Goal: Transaction & Acquisition: Purchase product/service

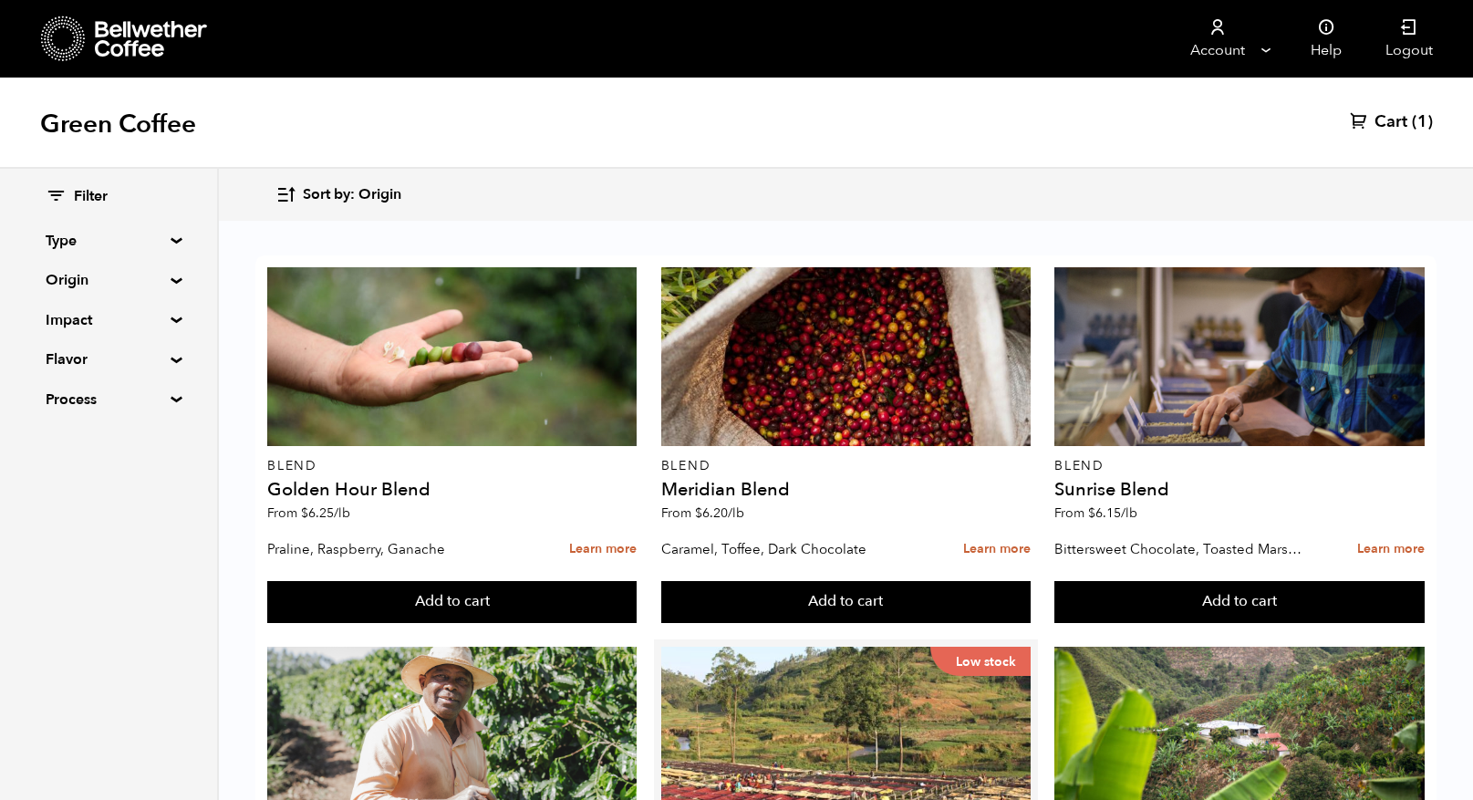
scroll to position [431, 0]
click at [637, 581] on button "Add to cart" at bounding box center [451, 602] width 369 height 42
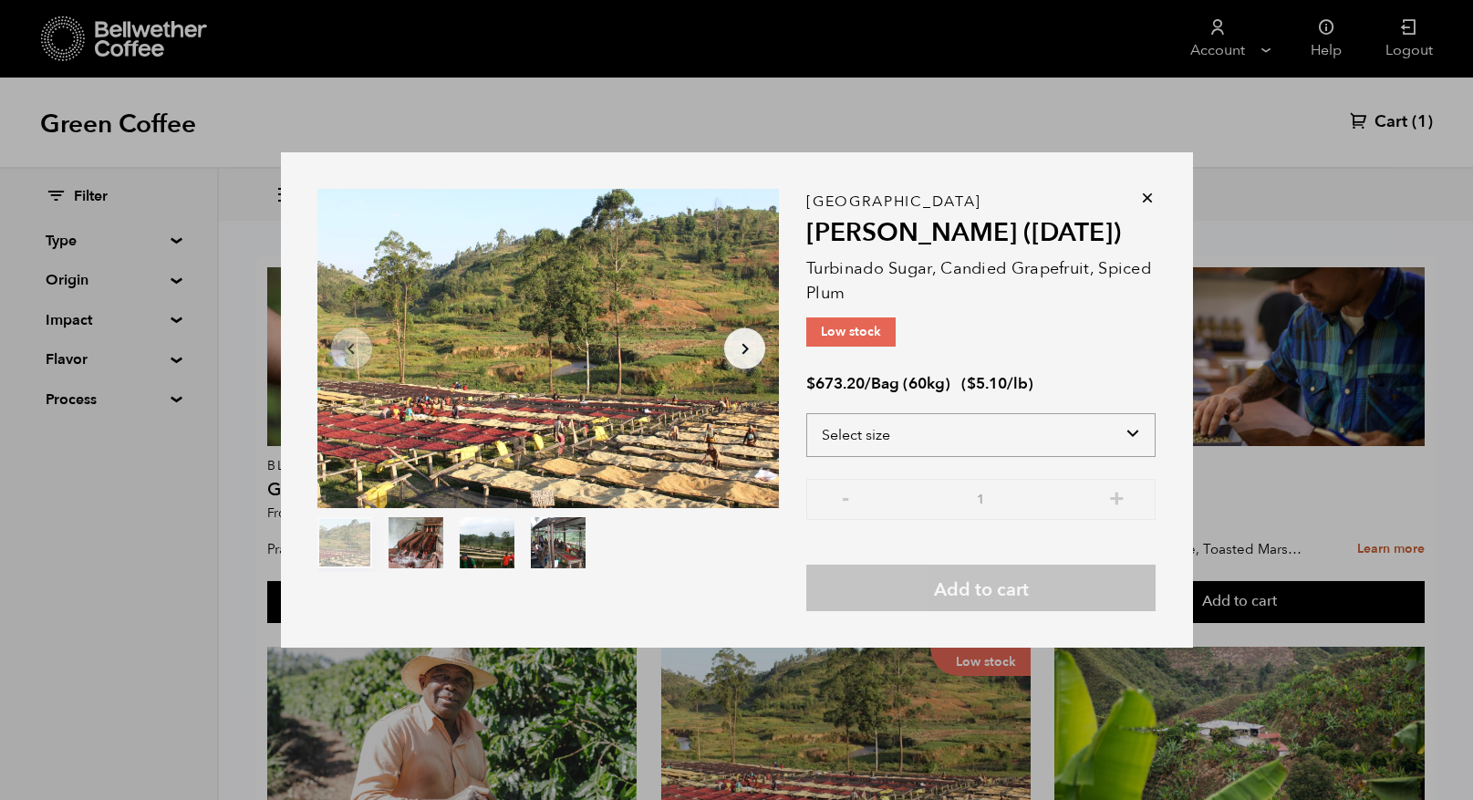
click at [1132, 433] on select "Select size Bag (60kg) (132 lbs)" at bounding box center [980, 435] width 349 height 44
select select "bag-3"
click at [806, 413] on select "Select size Bag (60kg) (132 lbs)" at bounding box center [980, 435] width 349 height 44
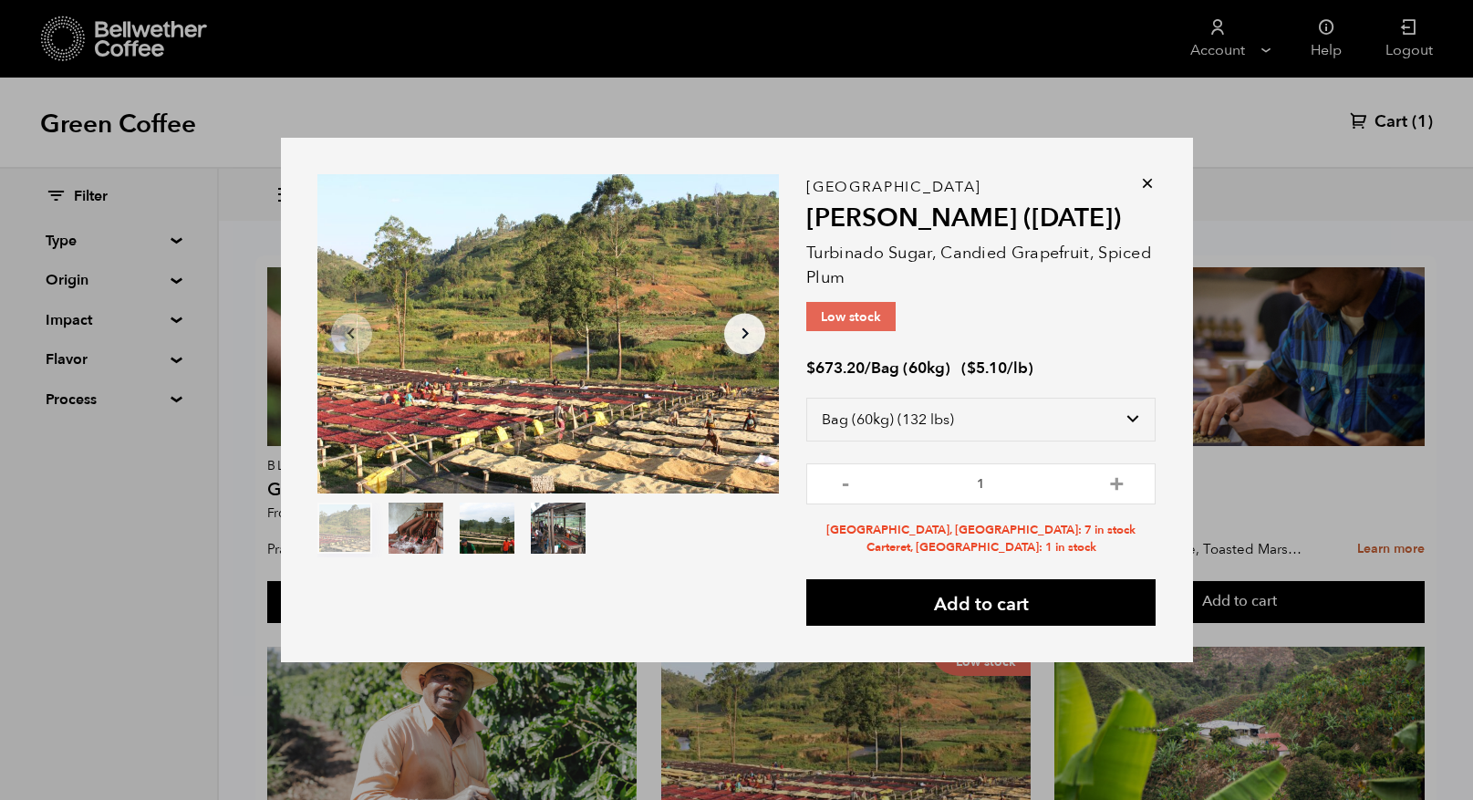
click at [1147, 184] on icon at bounding box center [1147, 183] width 18 height 18
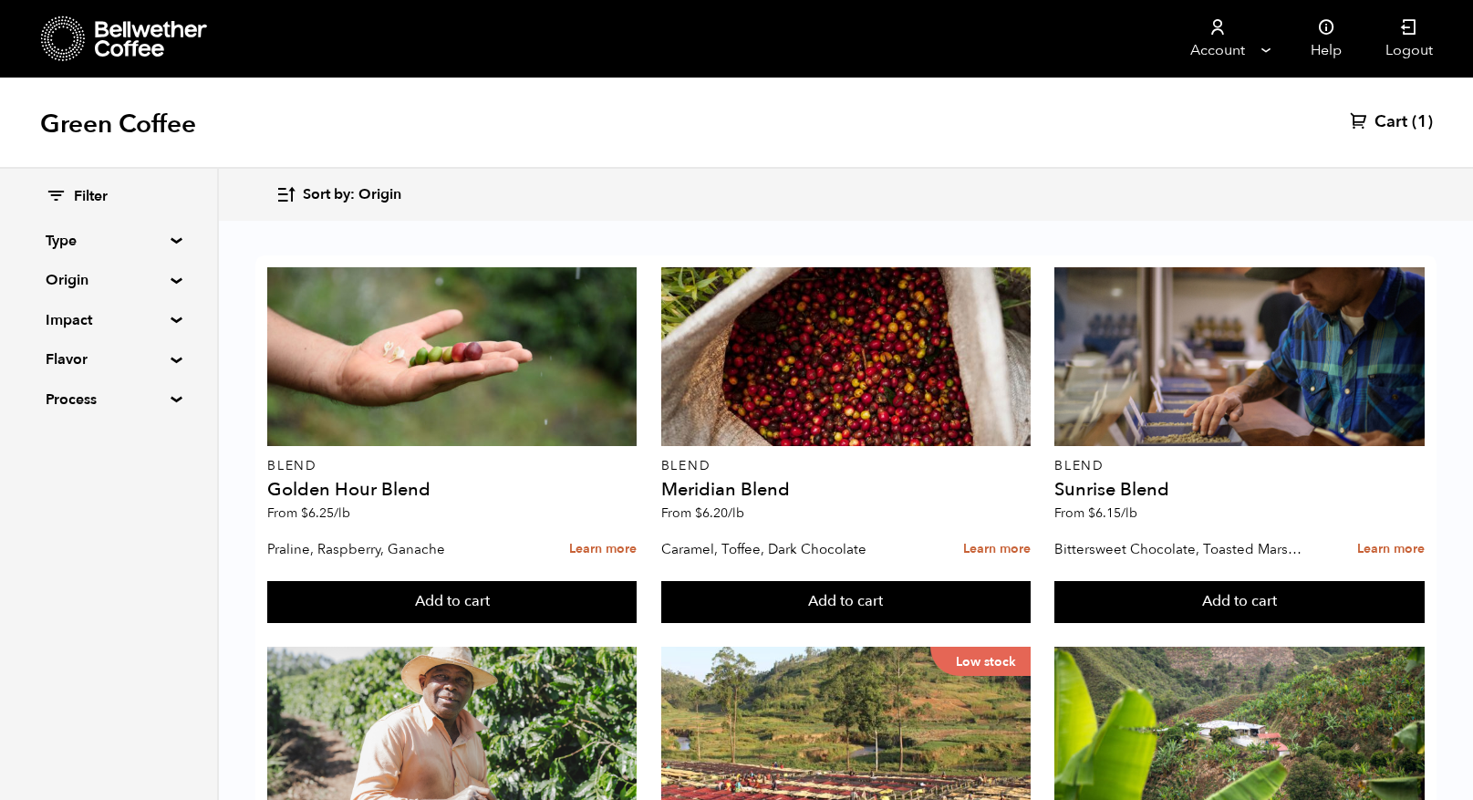
scroll to position [244, 0]
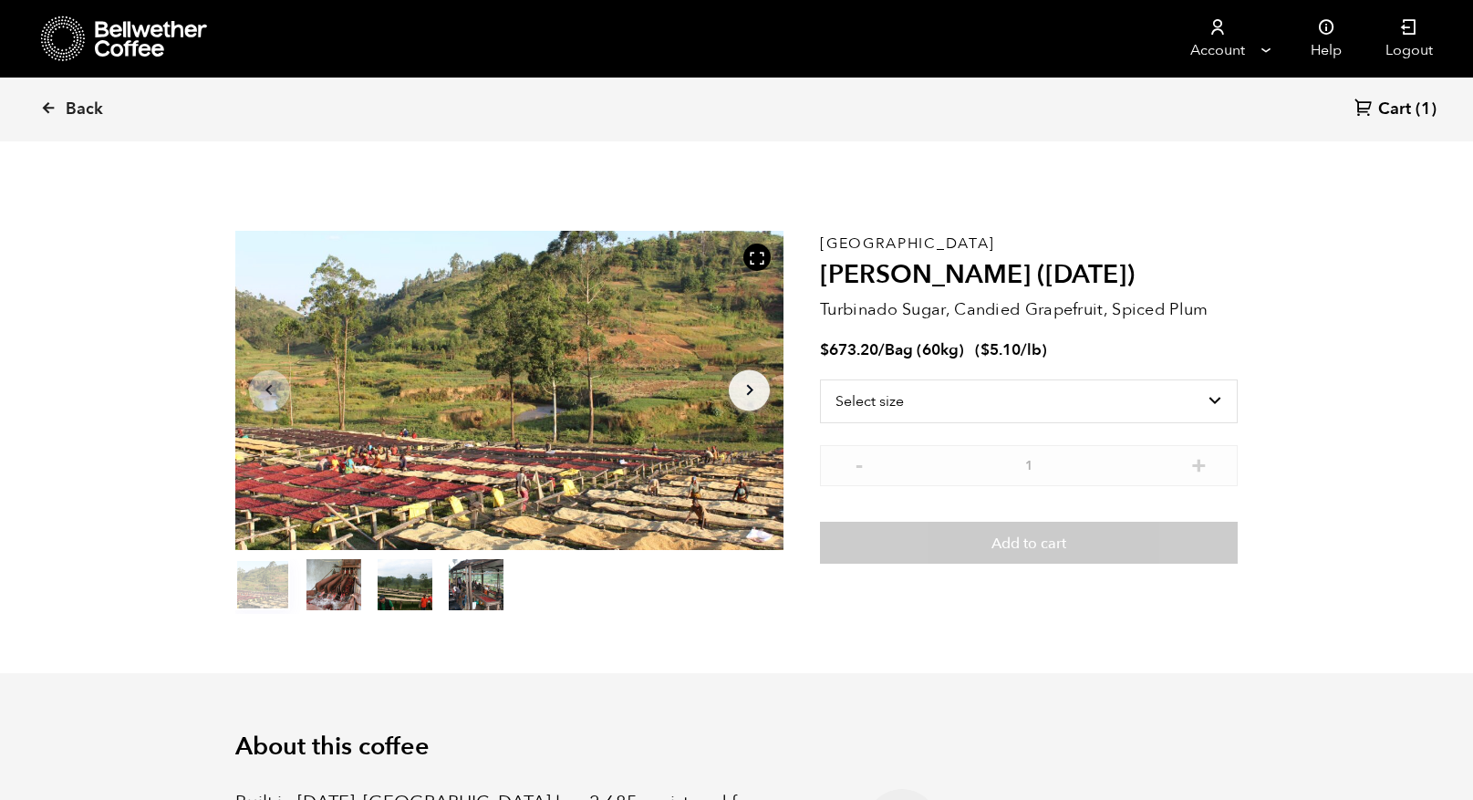
scroll to position [794, 971]
click at [1221, 399] on select "Select size Bag (60kg) (132 lbs)" at bounding box center [1029, 401] width 418 height 44
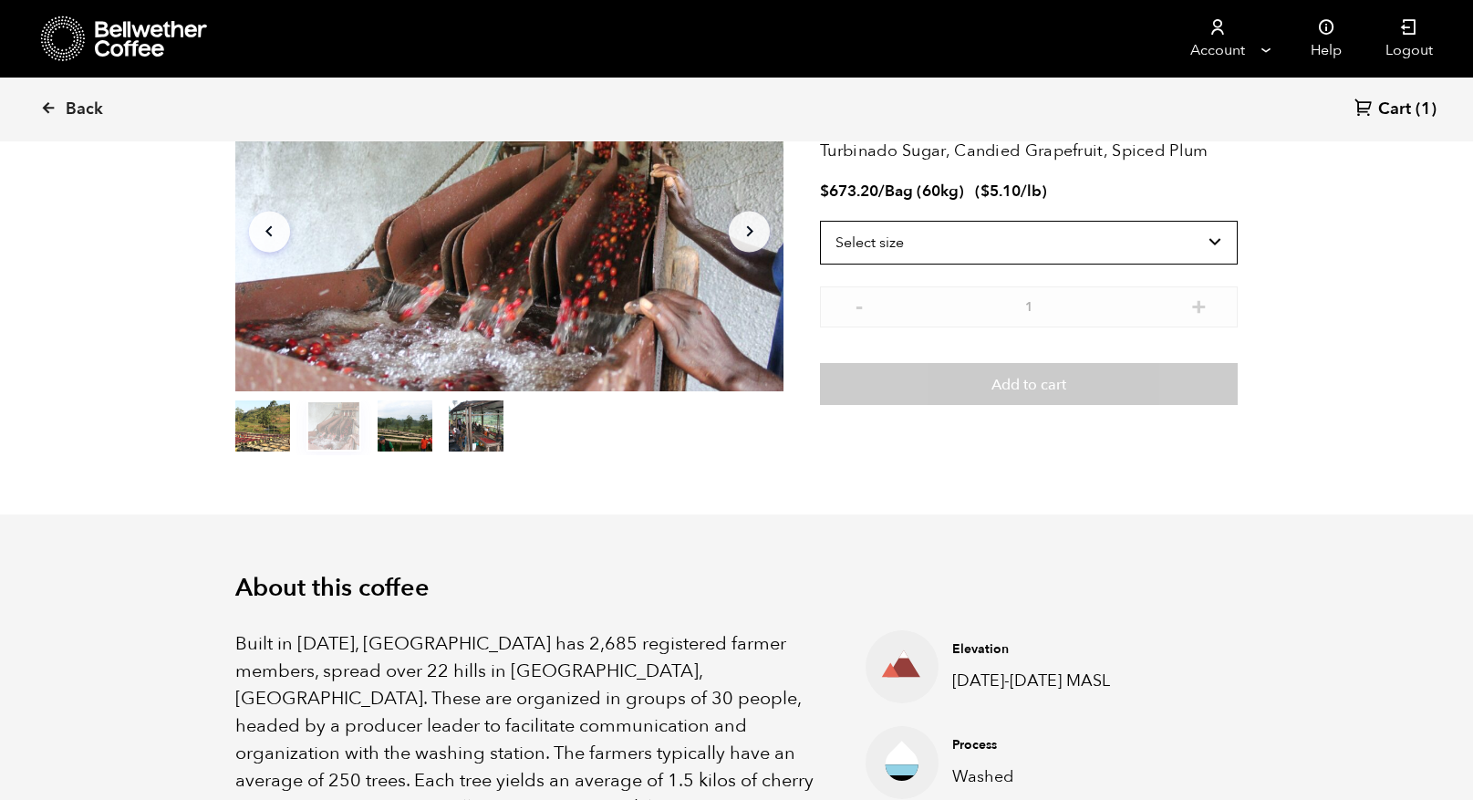
scroll to position [0, 0]
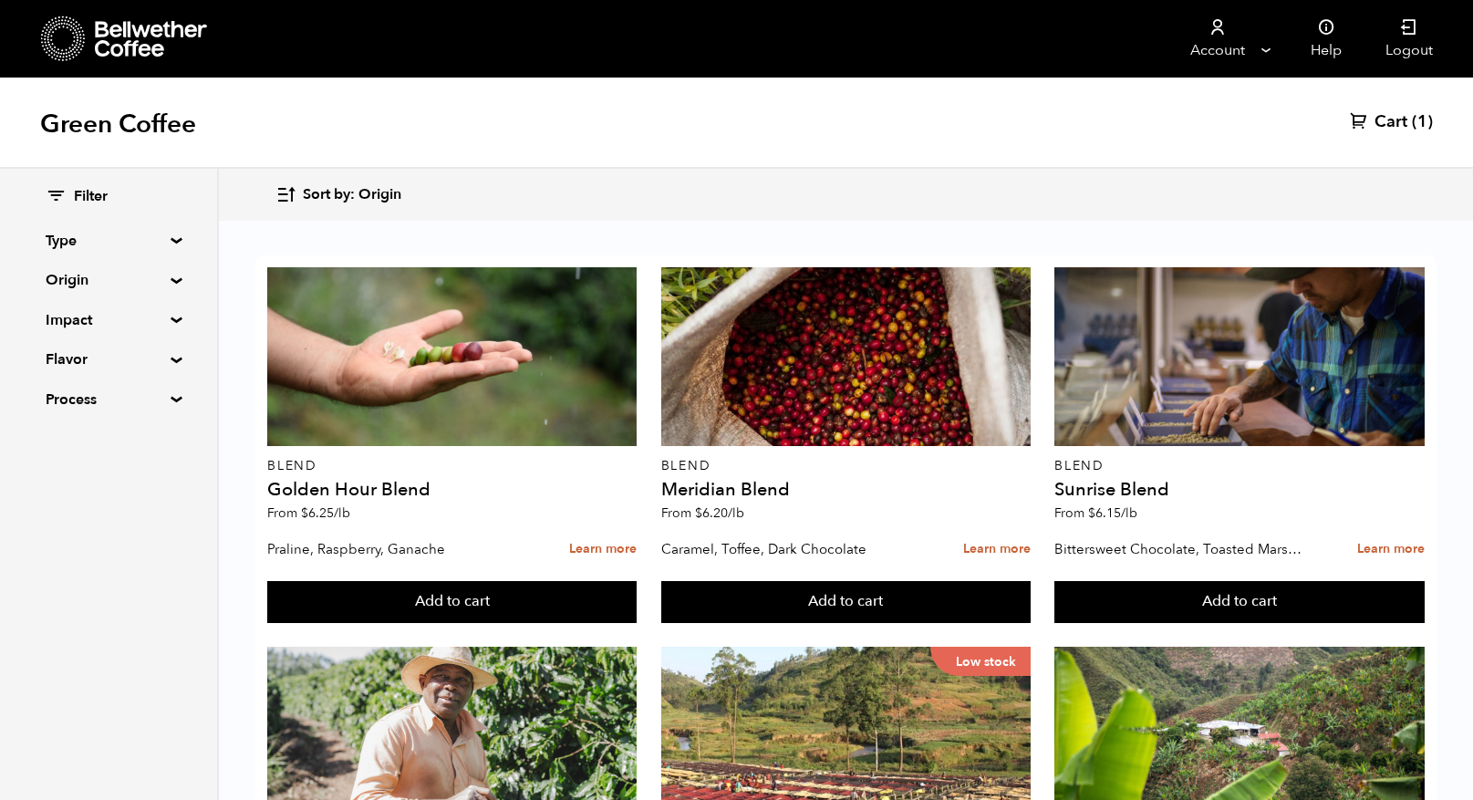
click at [171, 237] on summary "Type" at bounding box center [109, 241] width 126 height 22
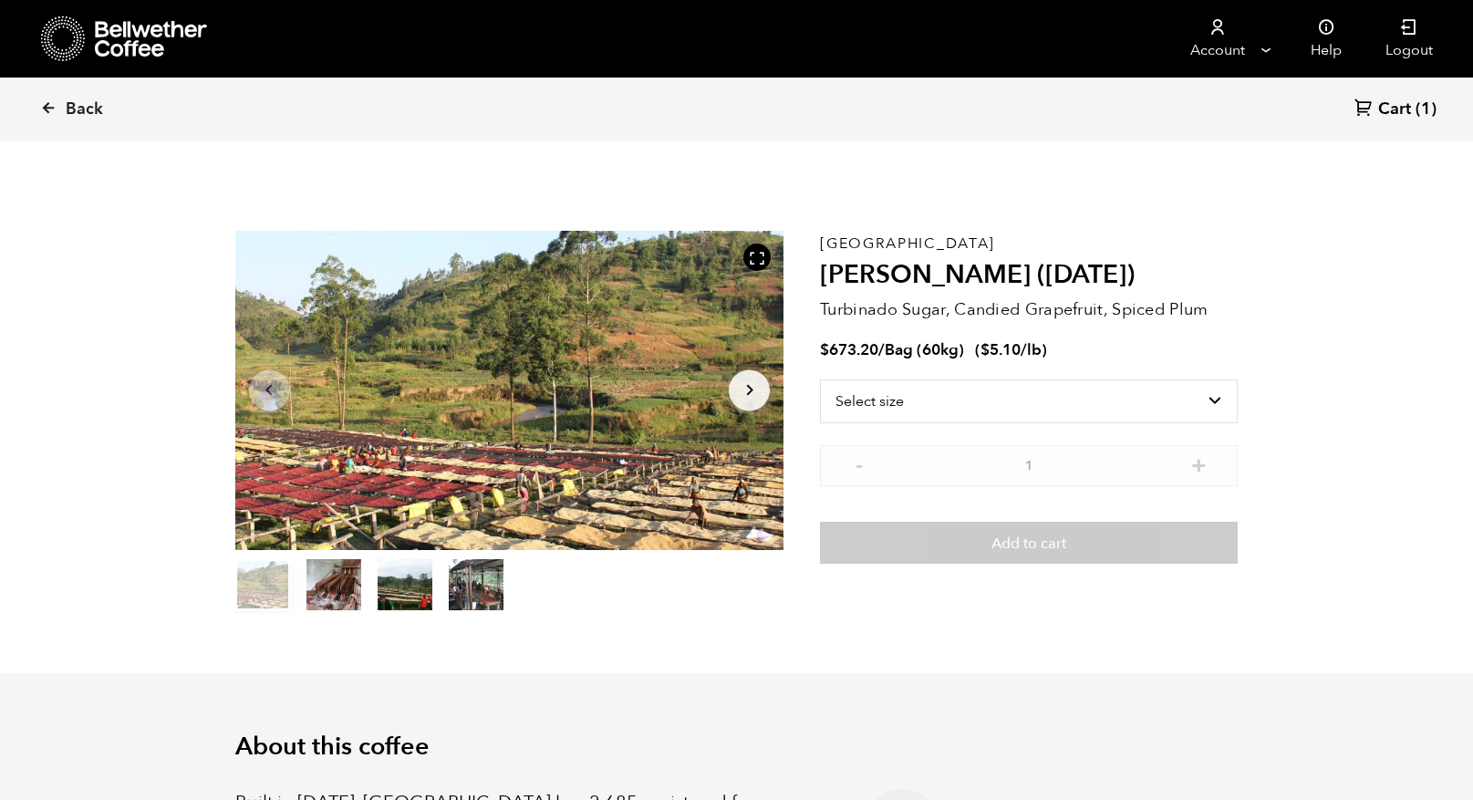
scroll to position [794, 971]
click at [52, 108] on icon at bounding box center [48, 107] width 16 height 16
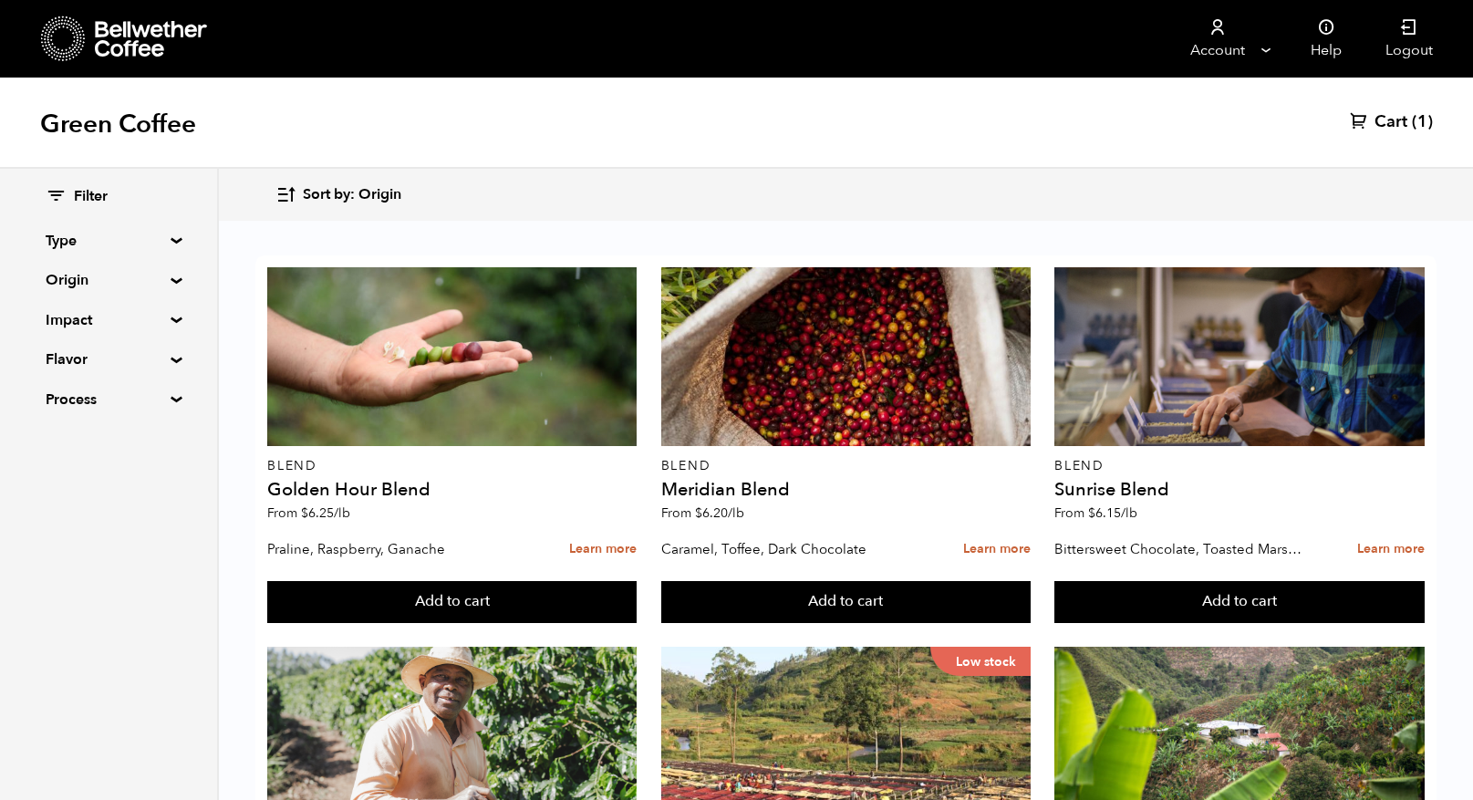
click at [67, 246] on summary "Type" at bounding box center [109, 241] width 126 height 22
click at [70, 441] on summary "Origin" at bounding box center [109, 438] width 126 height 22
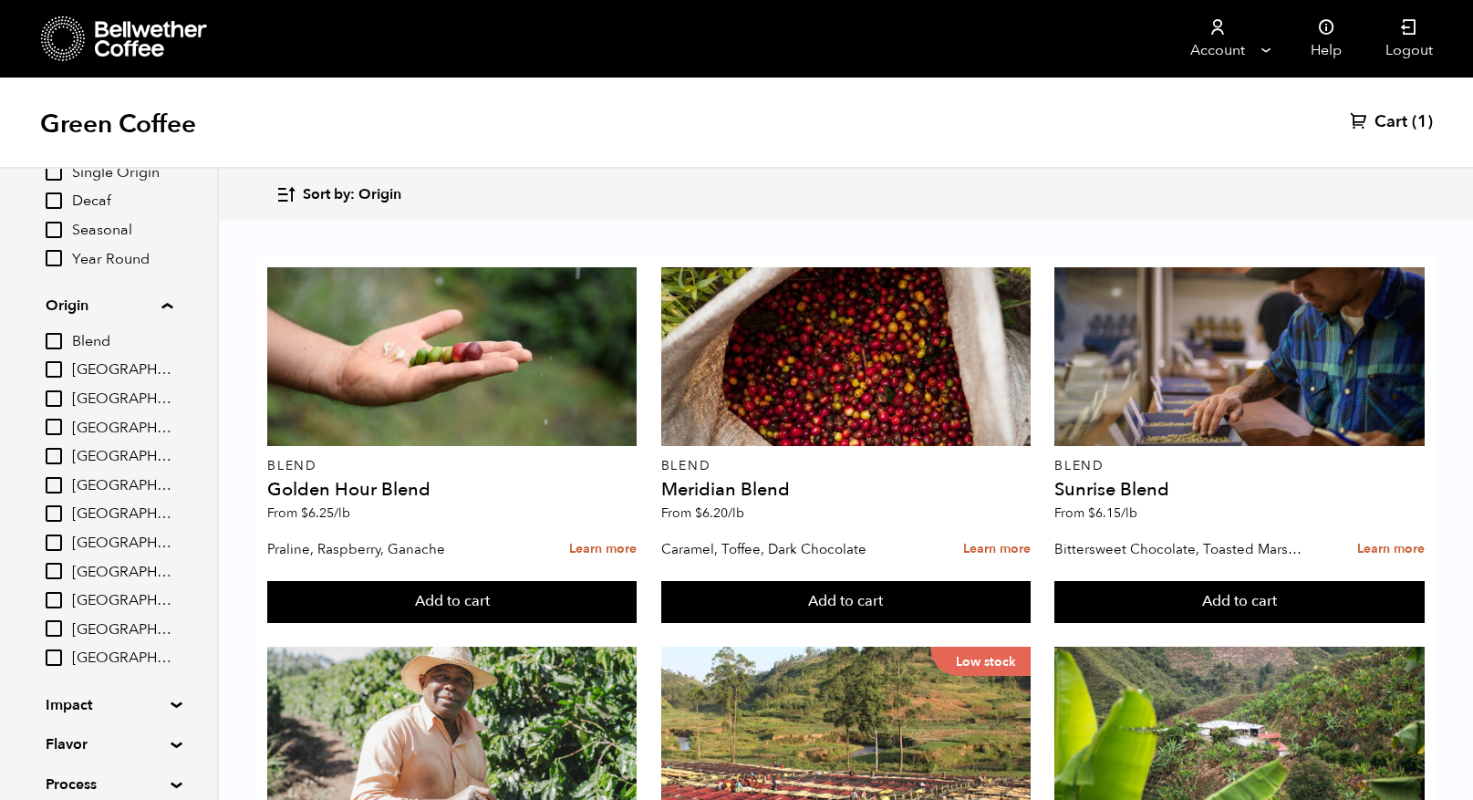
scroll to position [209, 0]
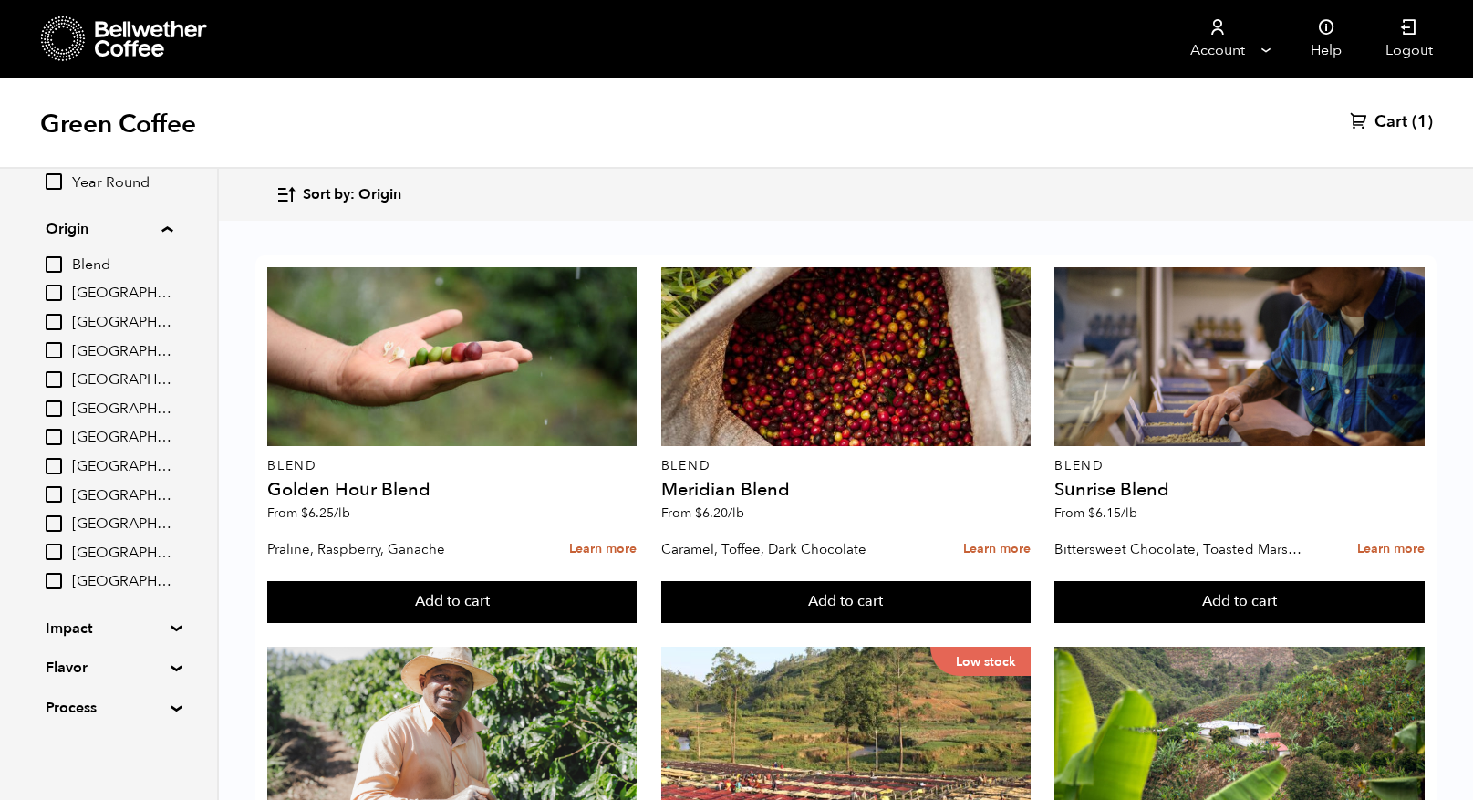
click at [163, 631] on summary "Impact" at bounding box center [109, 629] width 126 height 22
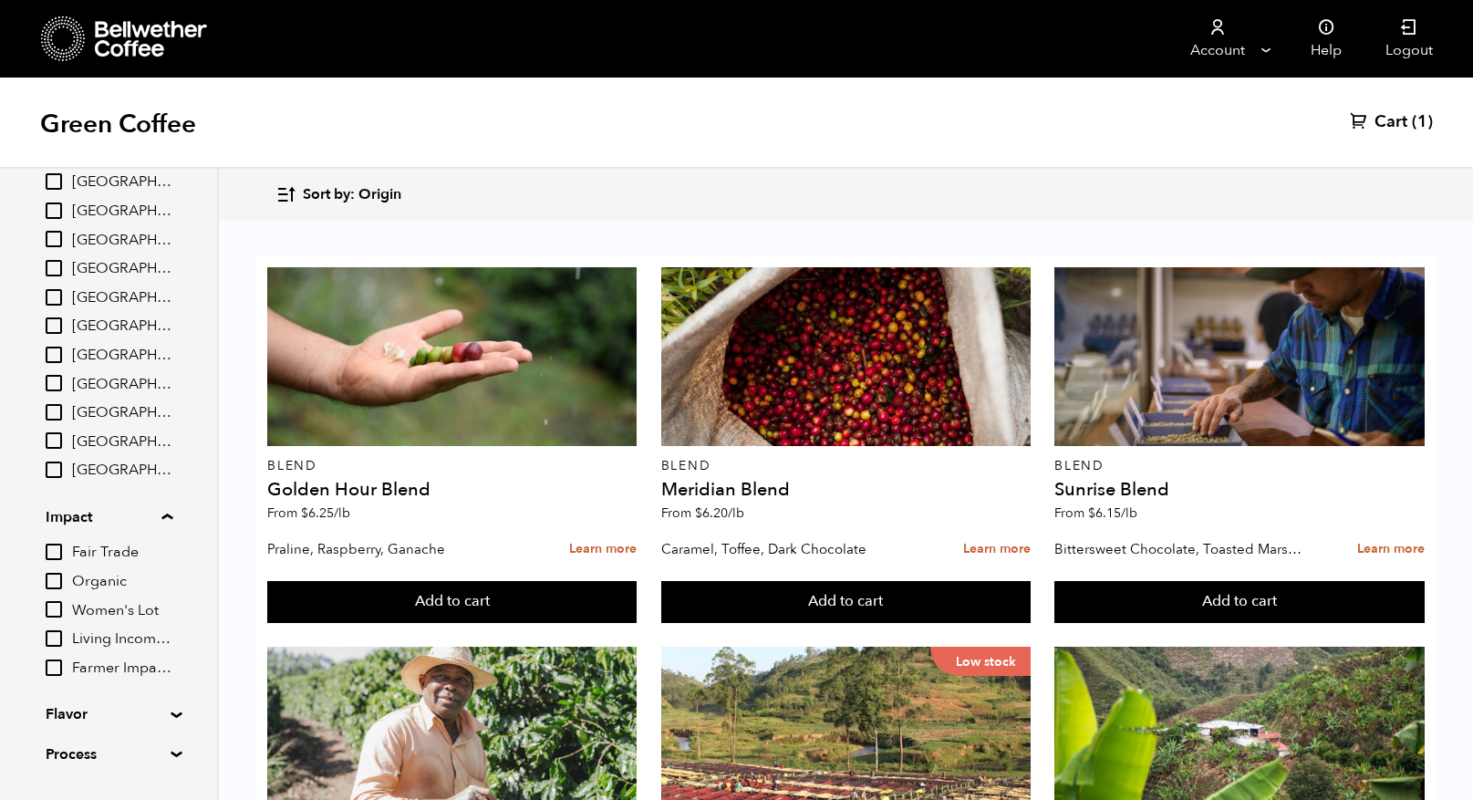
scroll to position [367, 0]
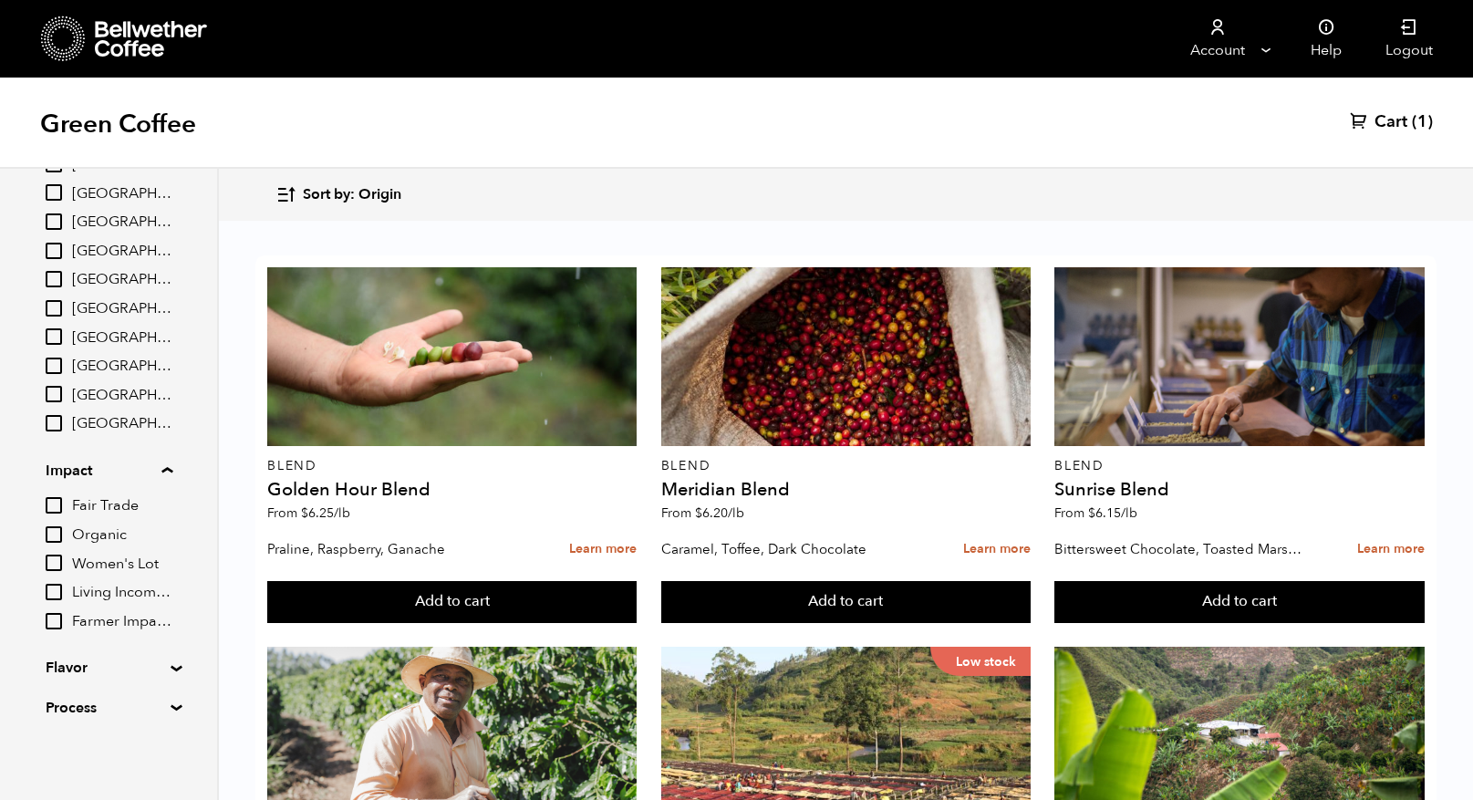
click at [57, 527] on input "Organic" at bounding box center [54, 534] width 16 height 16
checkbox input "true"
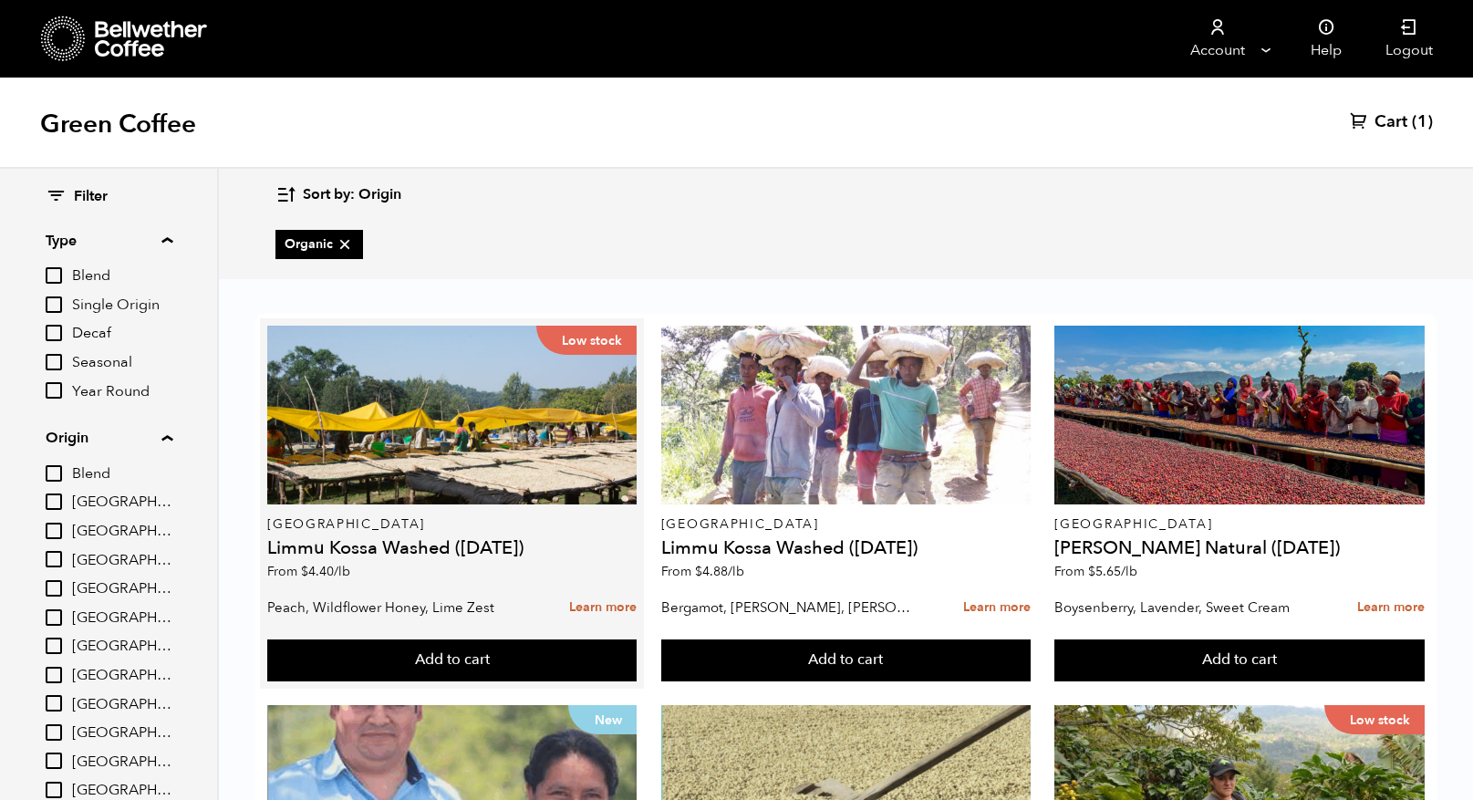
scroll to position [0, 0]
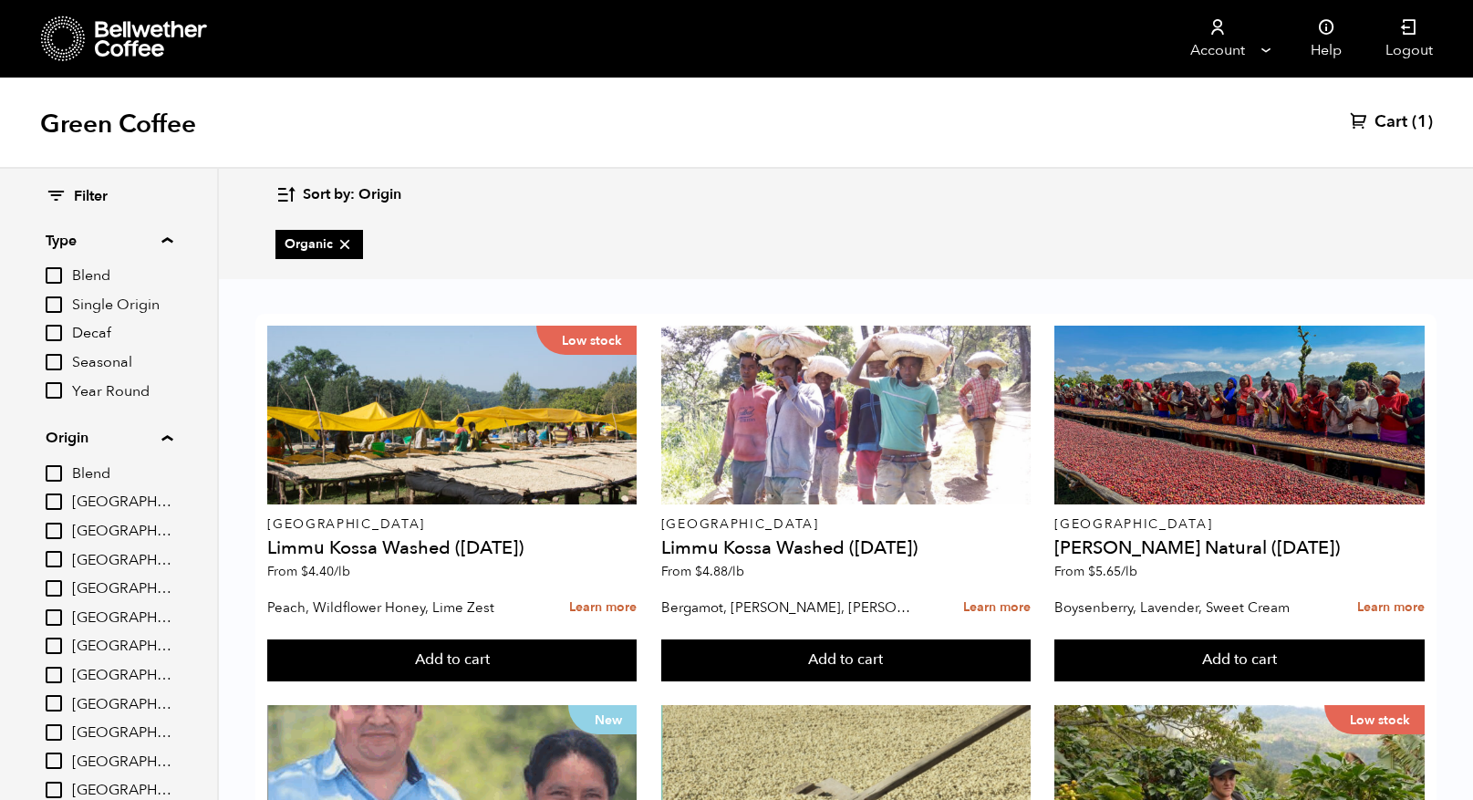
click at [57, 276] on input "Blend" at bounding box center [54, 275] width 16 height 16
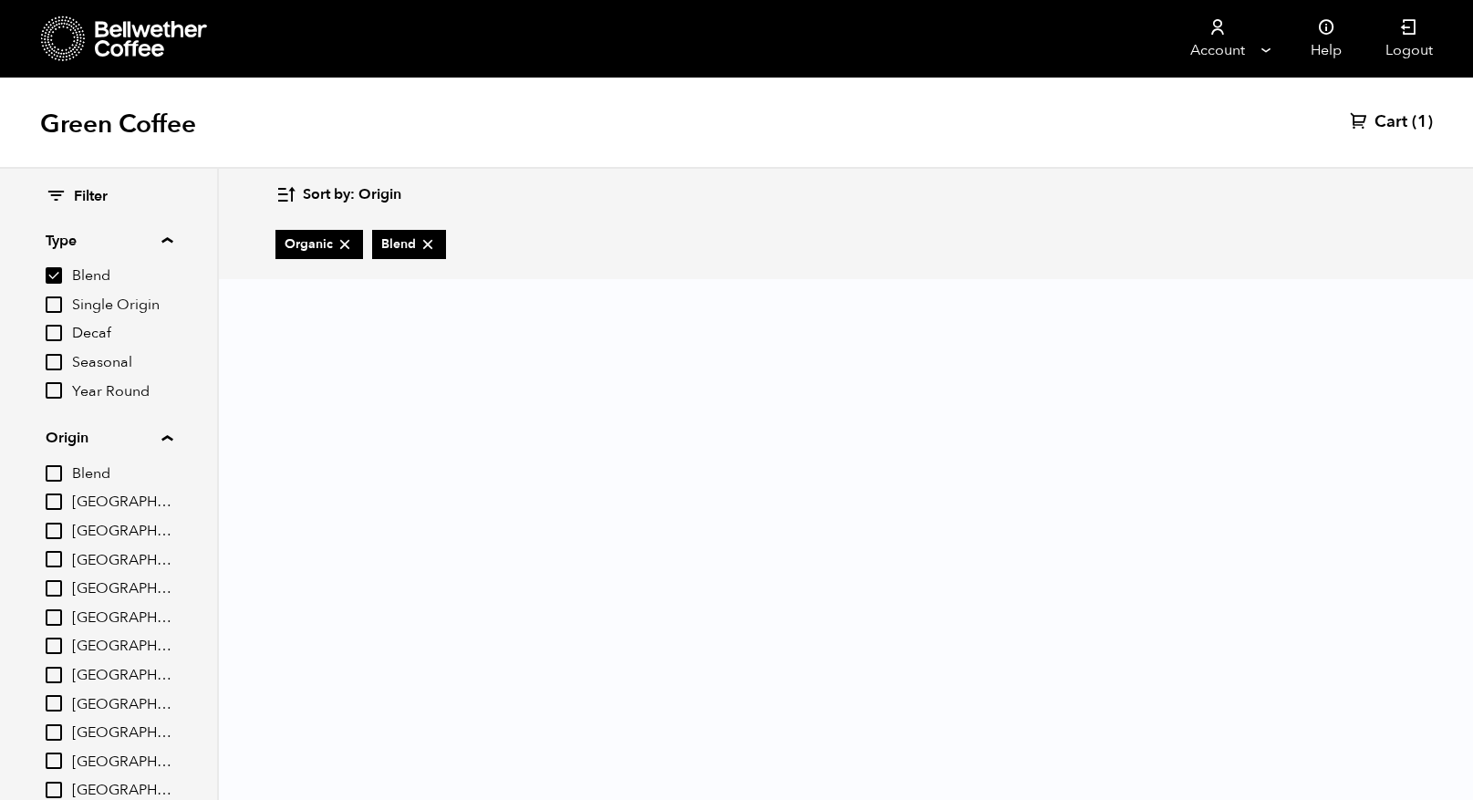
click at [55, 274] on input "Blend" at bounding box center [54, 275] width 16 height 16
checkbox input "false"
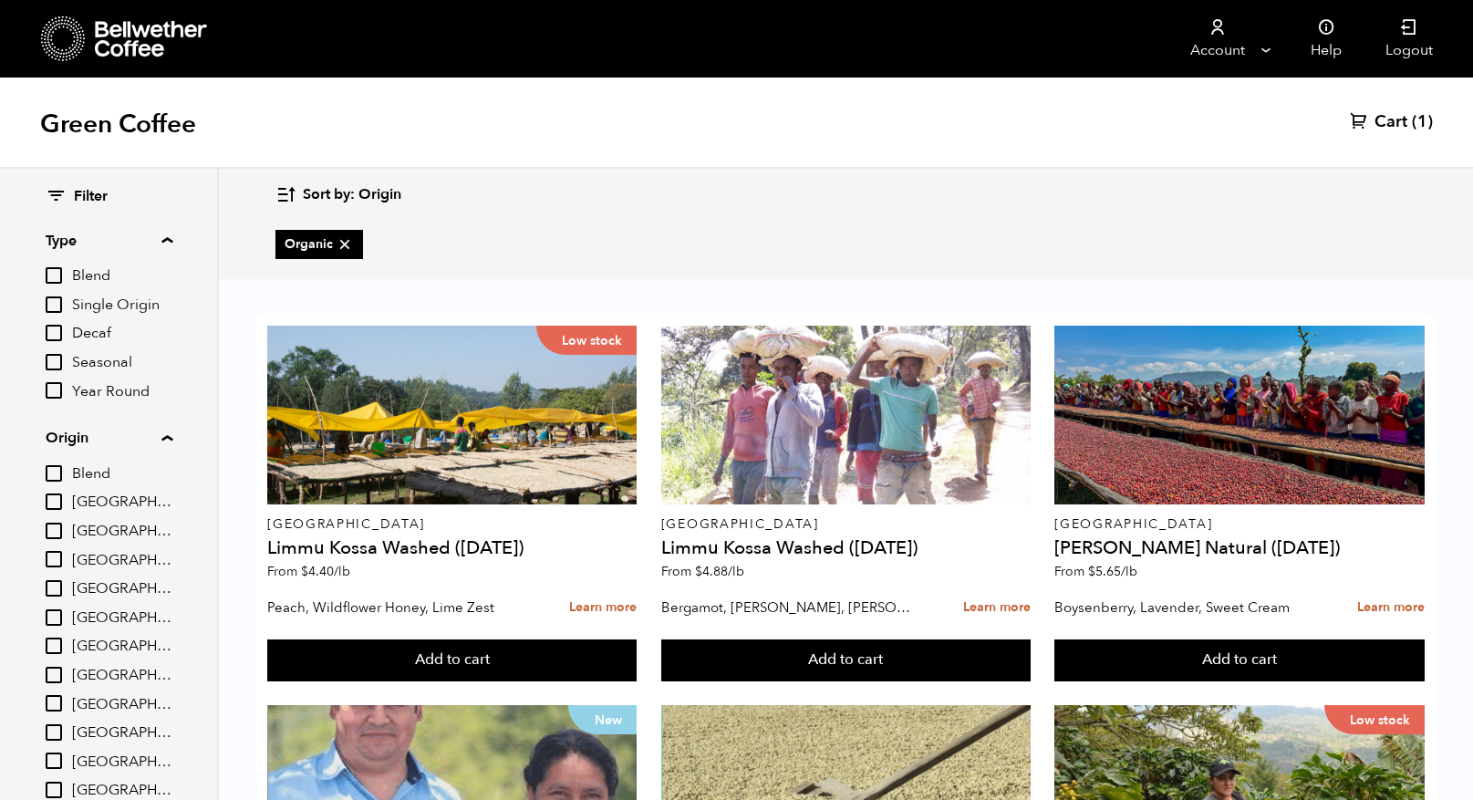
click at [55, 303] on input "Single Origin" at bounding box center [54, 304] width 16 height 16
checkbox input "true"
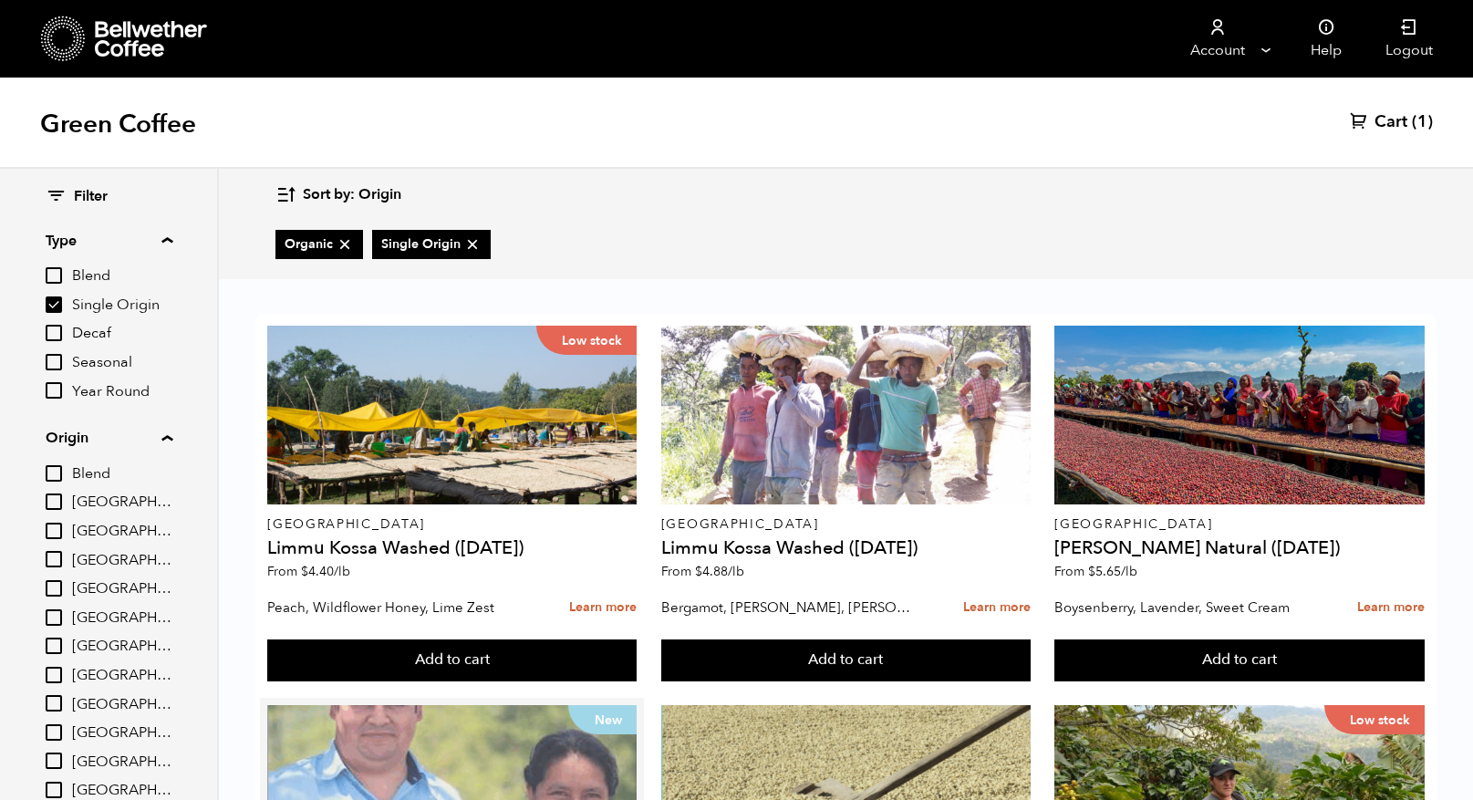
scroll to position [318, 0]
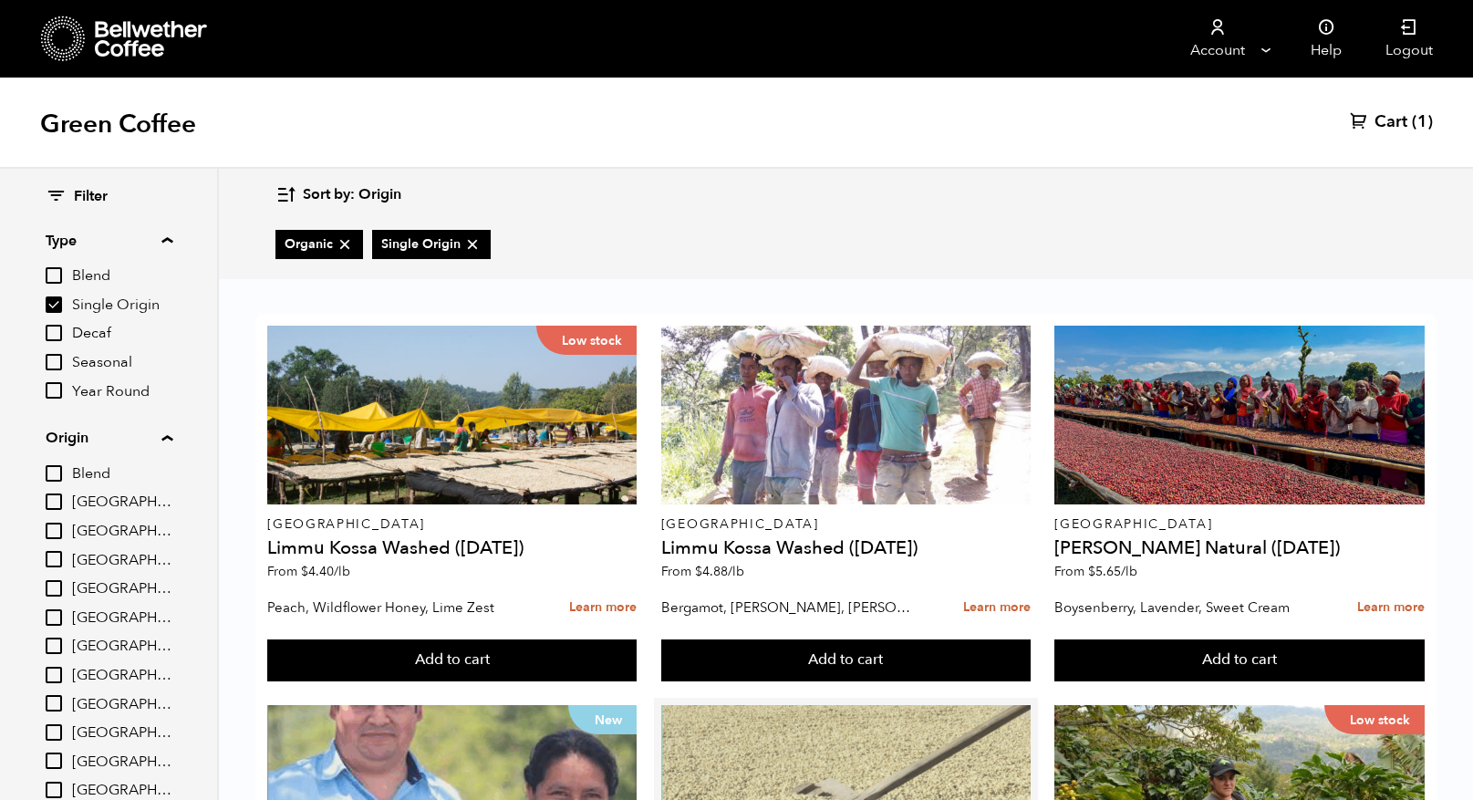
click at [846, 705] on div at bounding box center [845, 794] width 369 height 179
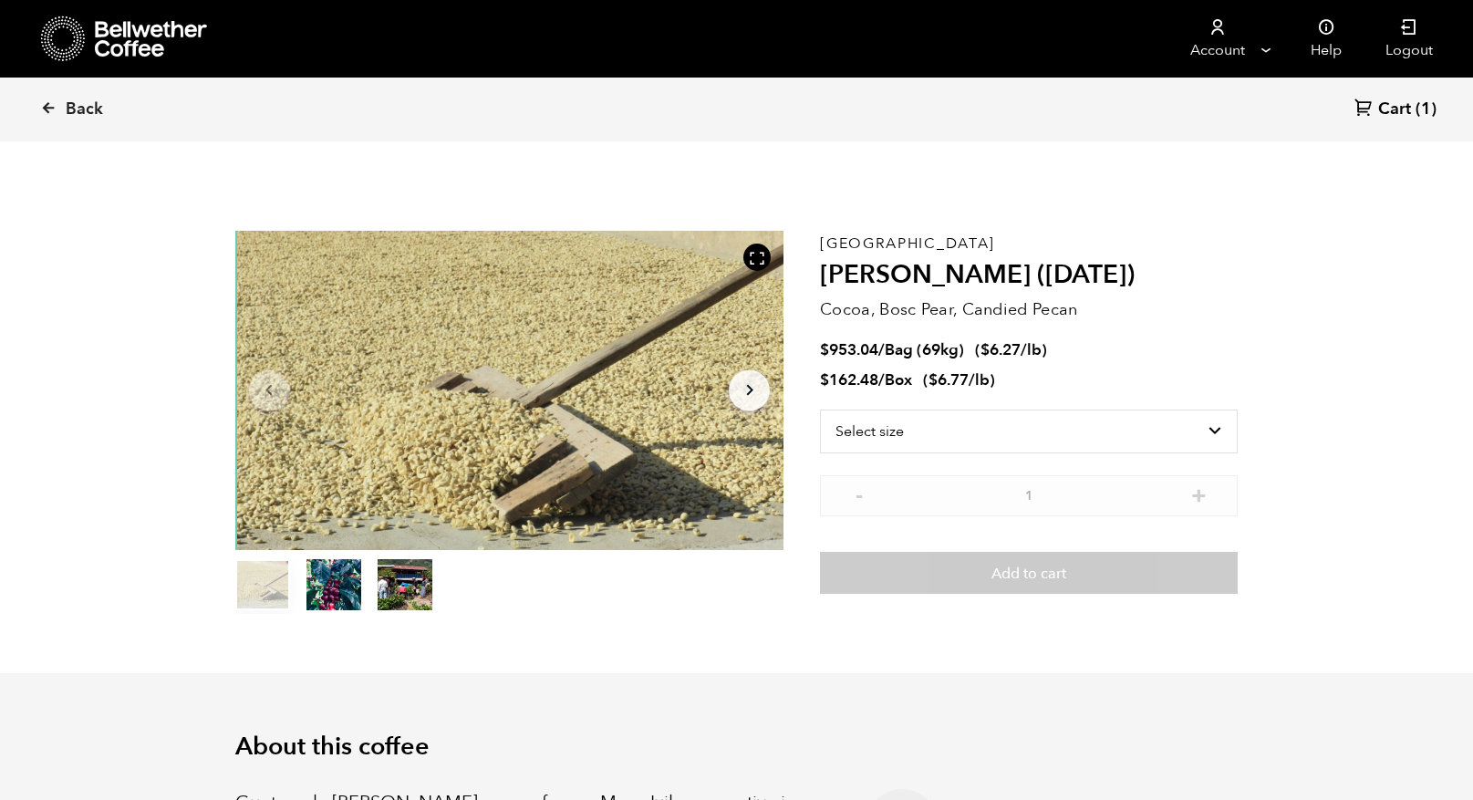
scroll to position [794, 971]
click at [960, 426] on select "Select size Bag (69kg) (152 lbs) Box (24 lbs)" at bounding box center [1029, 432] width 418 height 44
click at [820, 410] on select "Select size Bag (69kg) (152 lbs) Box (24 lbs)" at bounding box center [1029, 432] width 418 height 44
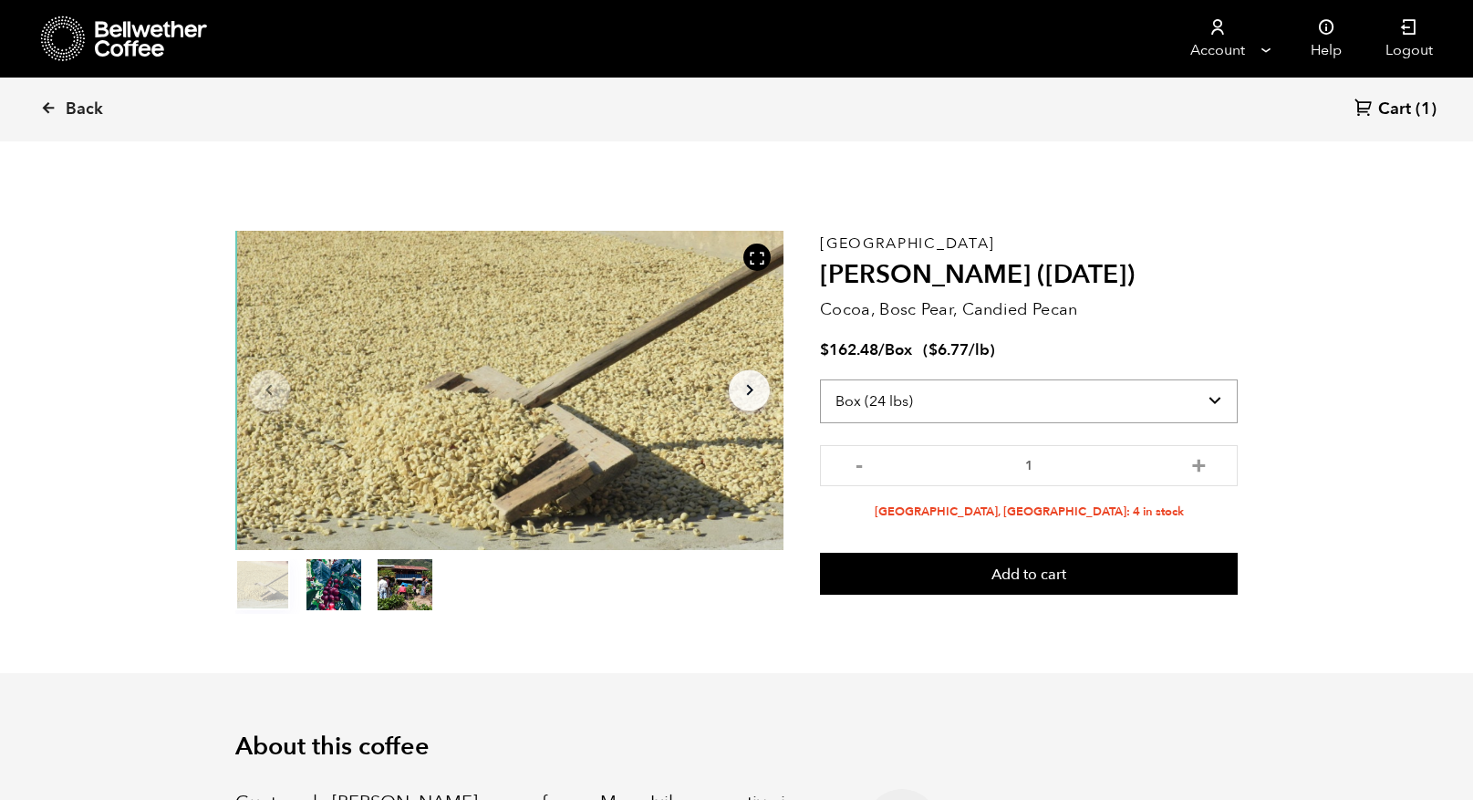
click at [1225, 400] on select "Select size Bag (69kg) (152 lbs) Box (24 lbs)" at bounding box center [1029, 401] width 418 height 44
select select "bag-2"
click at [820, 379] on select "Select size Bag (69kg) (152 lbs) Box (24 lbs)" at bounding box center [1029, 401] width 418 height 44
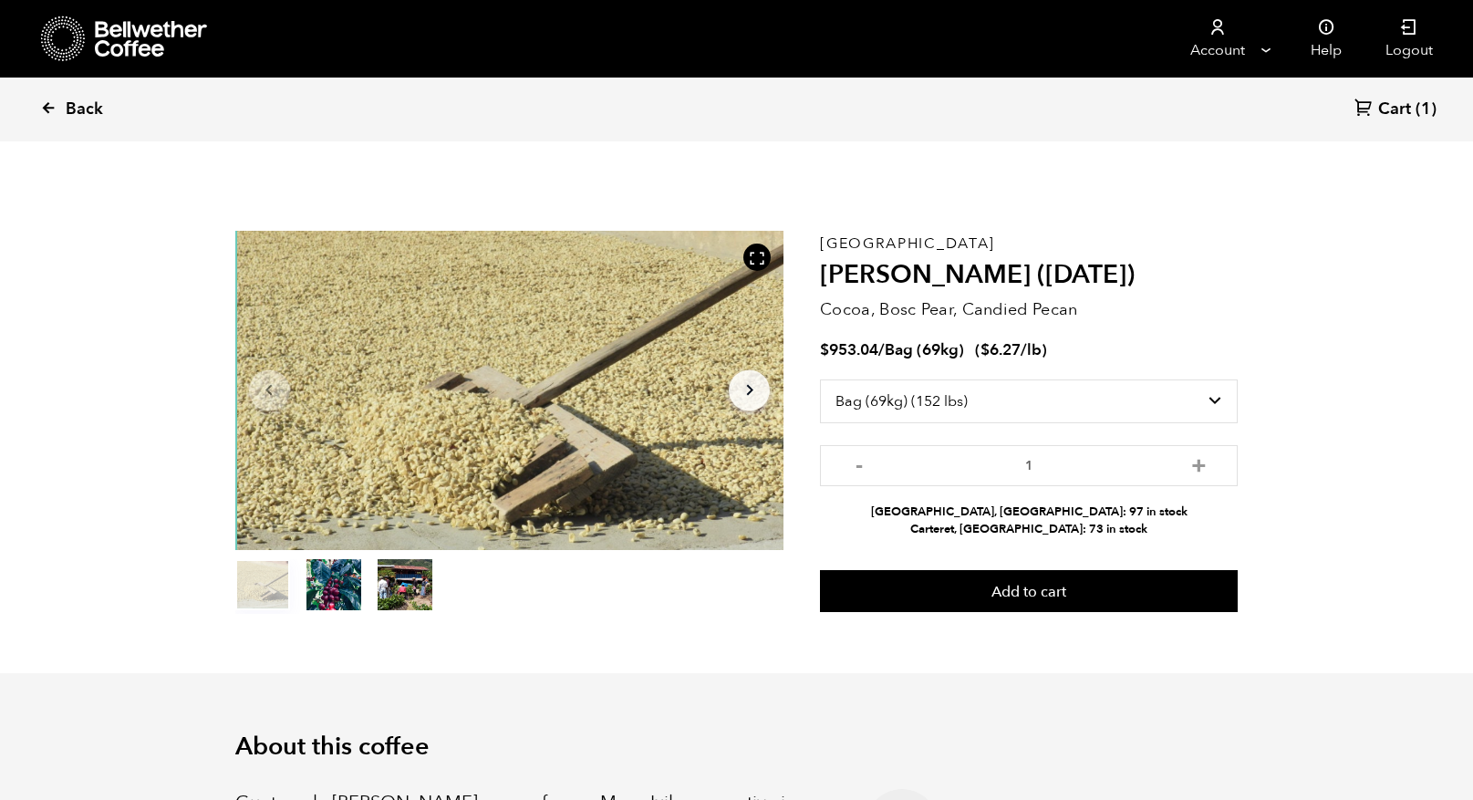
click at [47, 102] on icon at bounding box center [48, 107] width 16 height 16
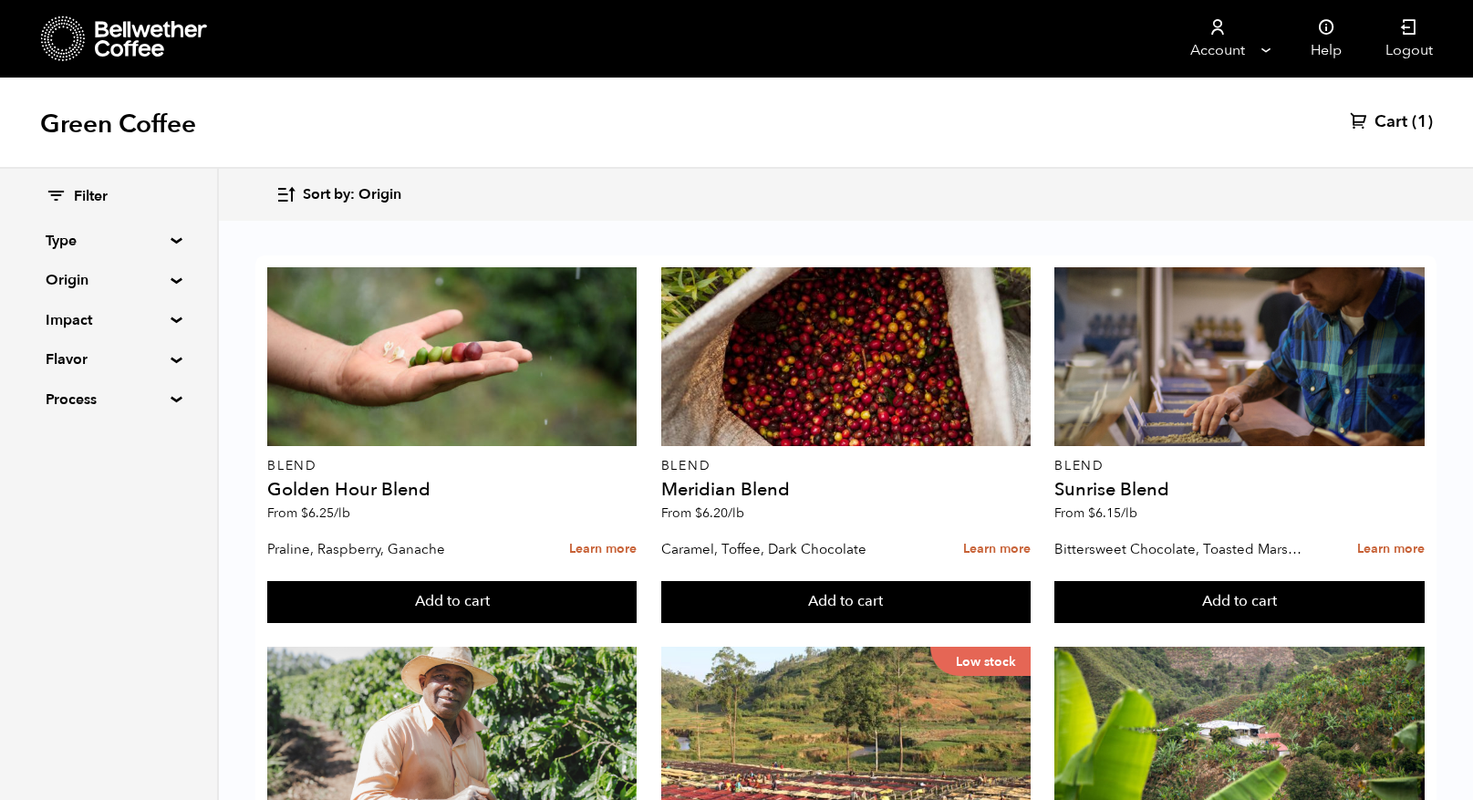
click at [57, 234] on summary "Type" at bounding box center [109, 241] width 126 height 22
click at [163, 439] on summary "Origin" at bounding box center [109, 438] width 126 height 22
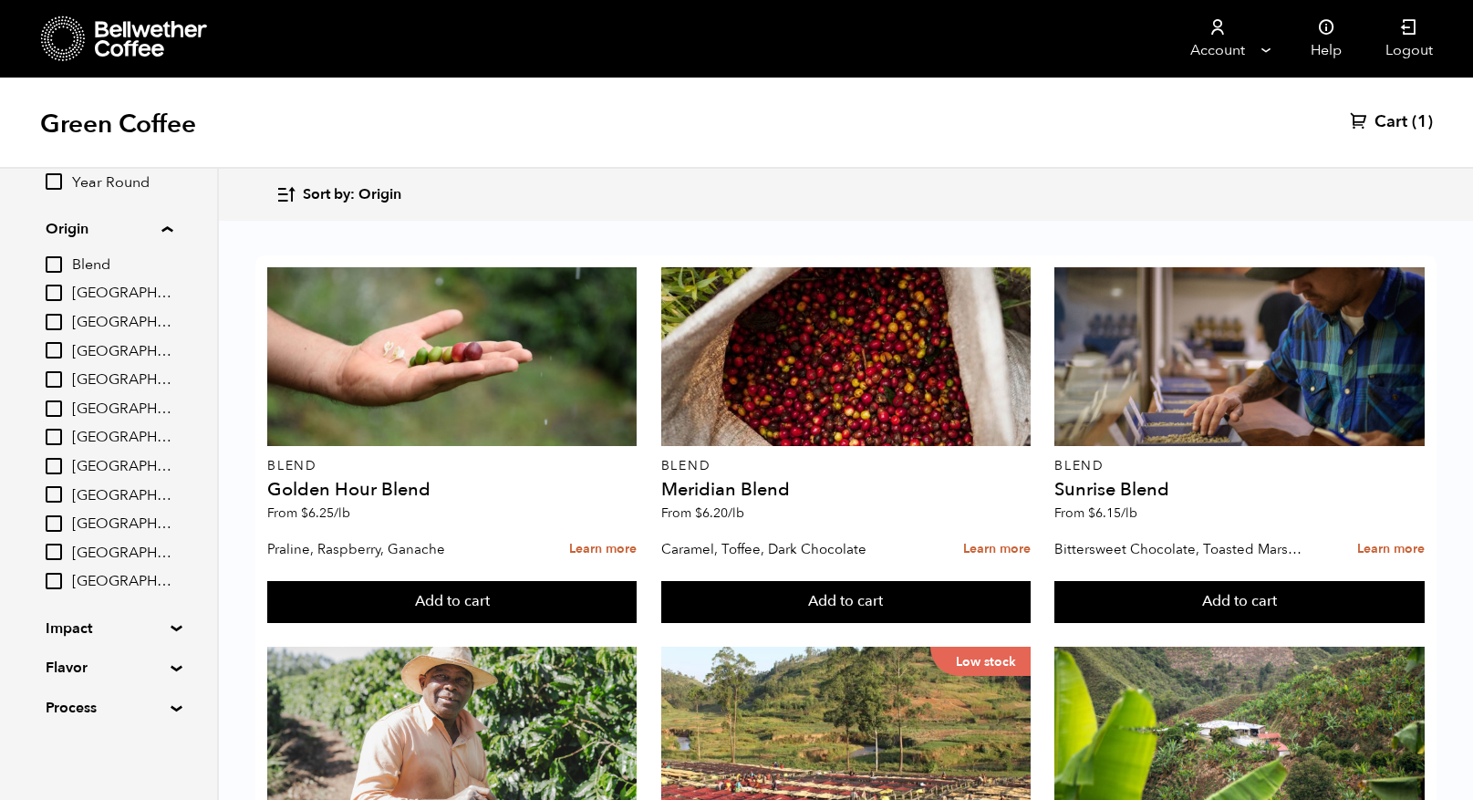
click at [166, 626] on summary "Impact" at bounding box center [109, 629] width 126 height 22
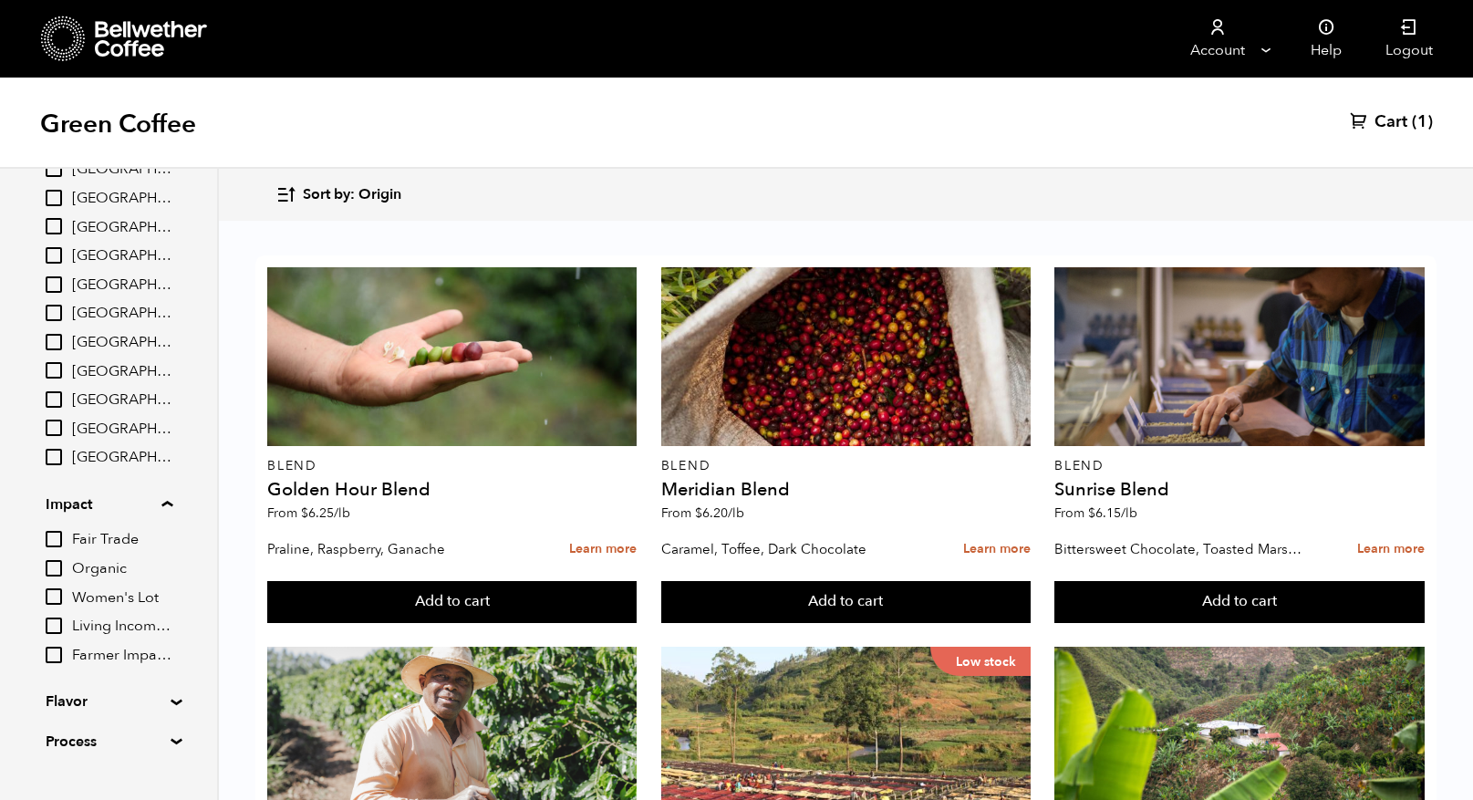
scroll to position [367, 0]
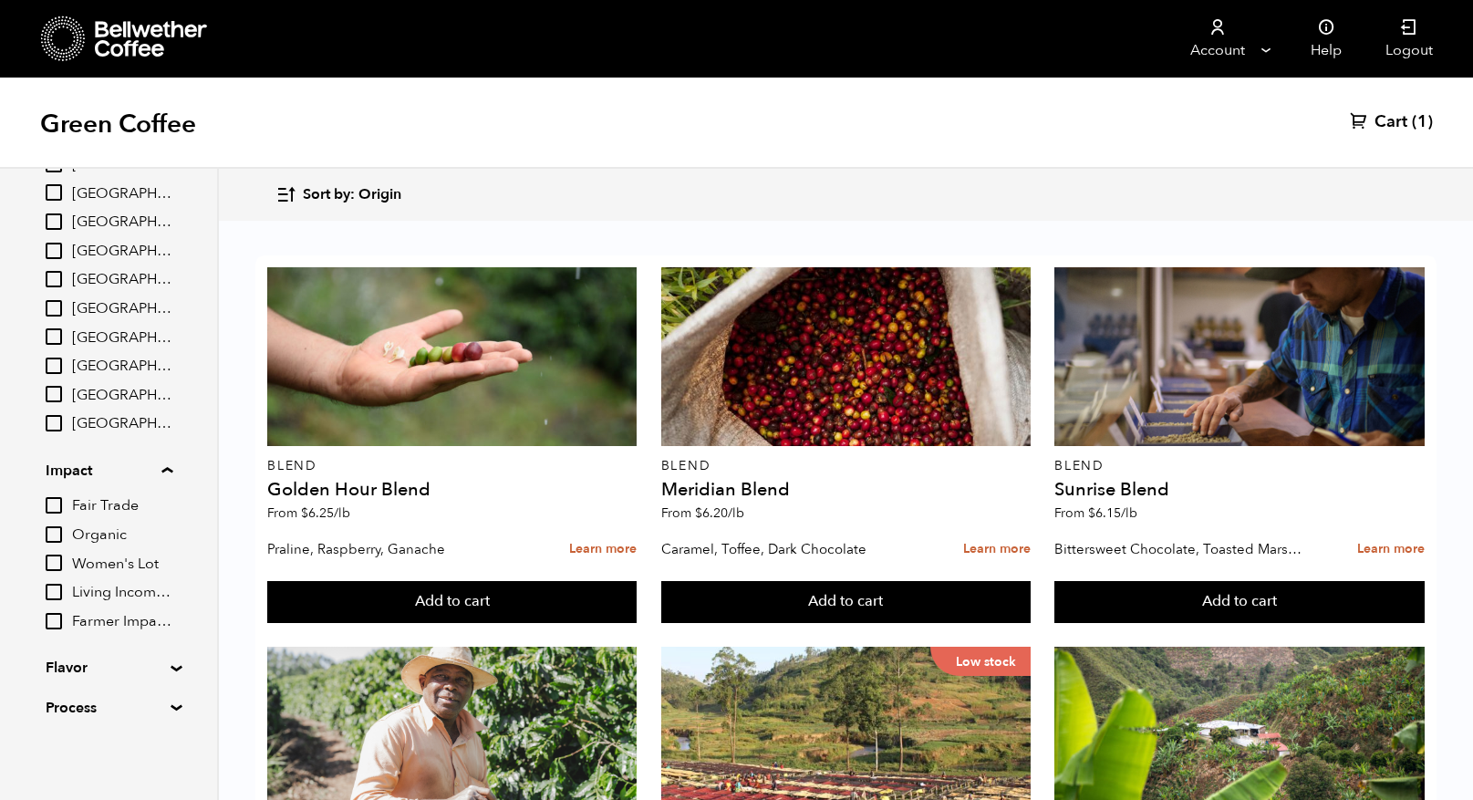
click at [54, 532] on input "Organic" at bounding box center [54, 534] width 16 height 16
checkbox input "true"
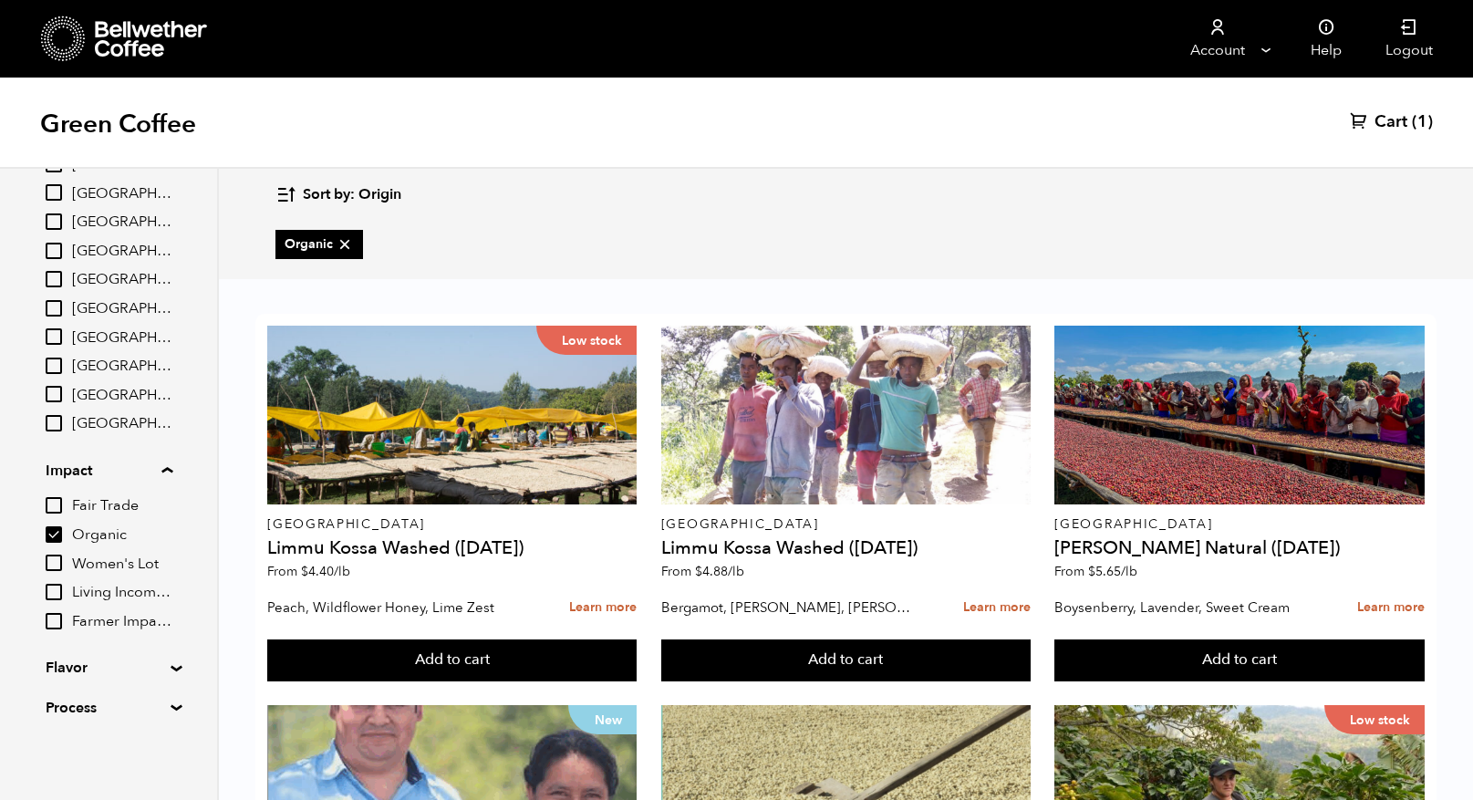
click at [170, 666] on summary "Flavor" at bounding box center [109, 668] width 126 height 22
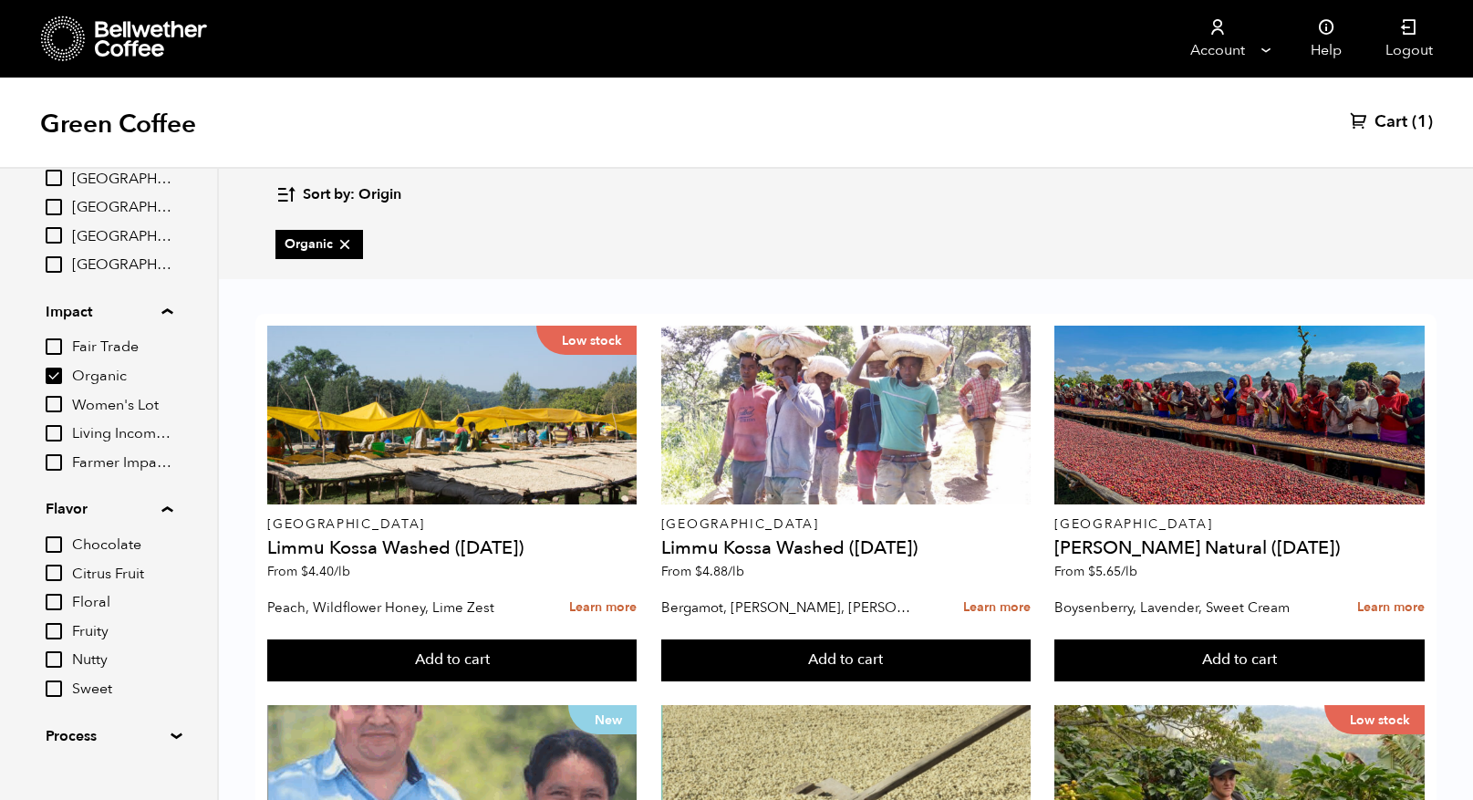
scroll to position [554, 0]
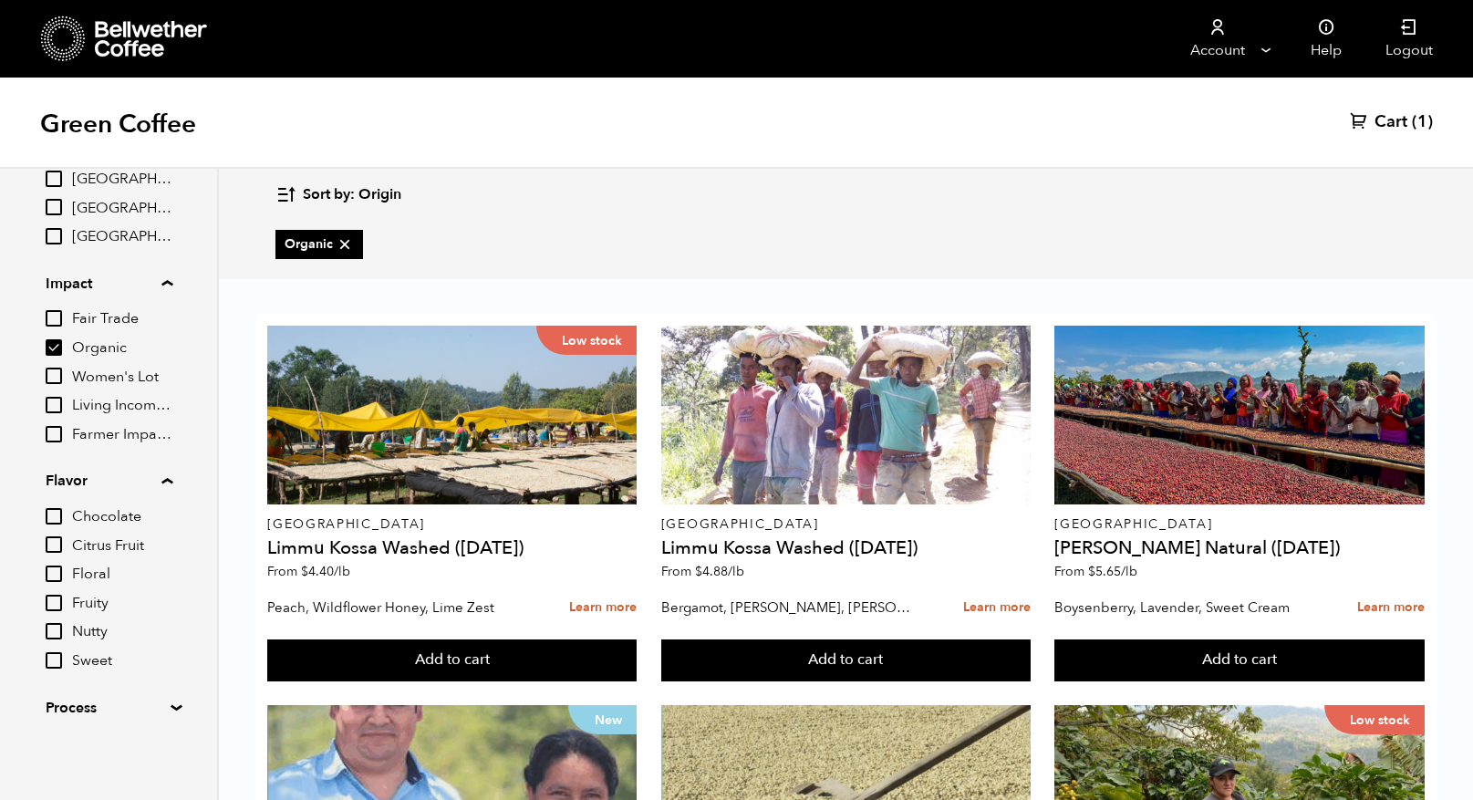
click at [56, 657] on input "Sweet" at bounding box center [54, 660] width 16 height 16
checkbox input "true"
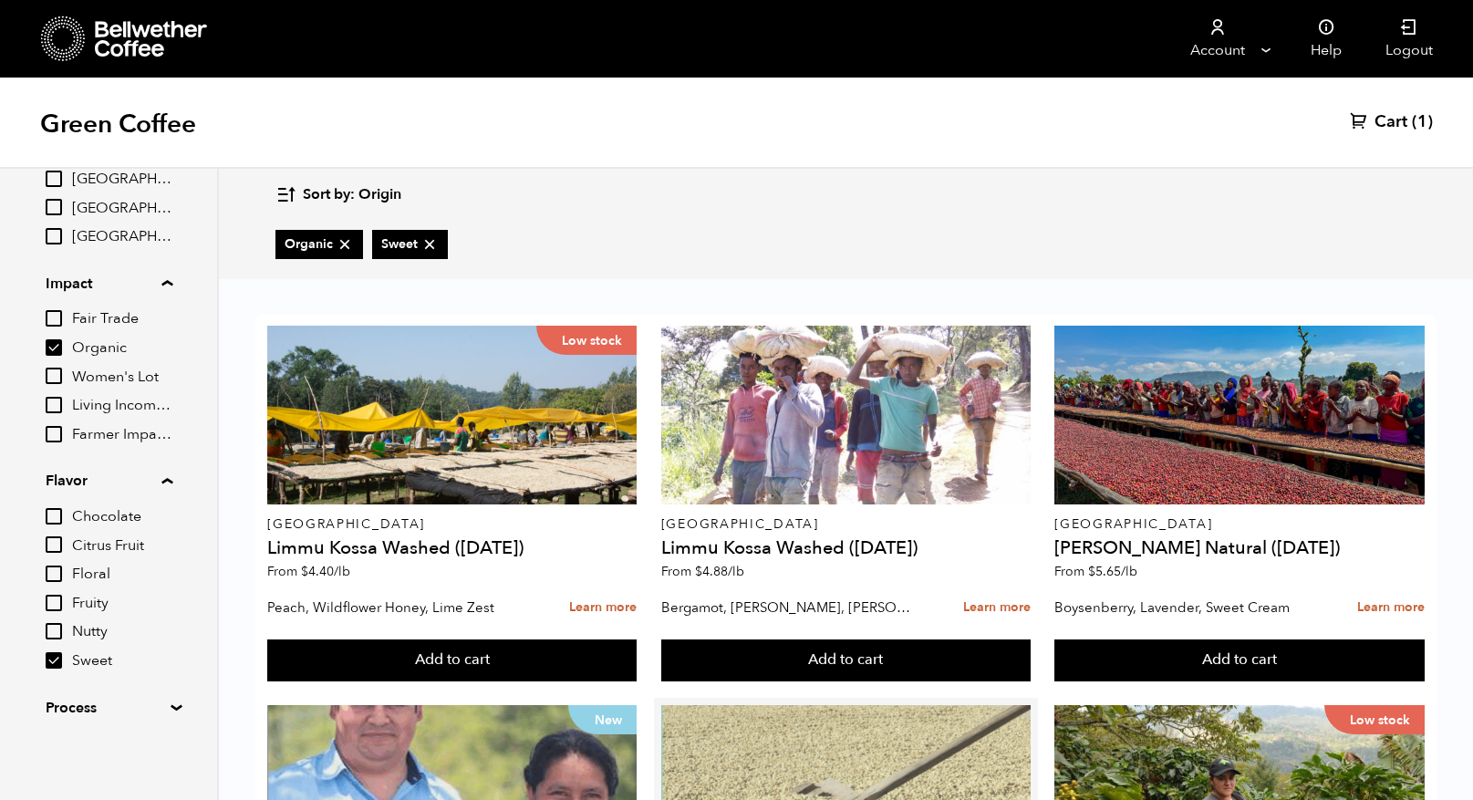
scroll to position [318, 0]
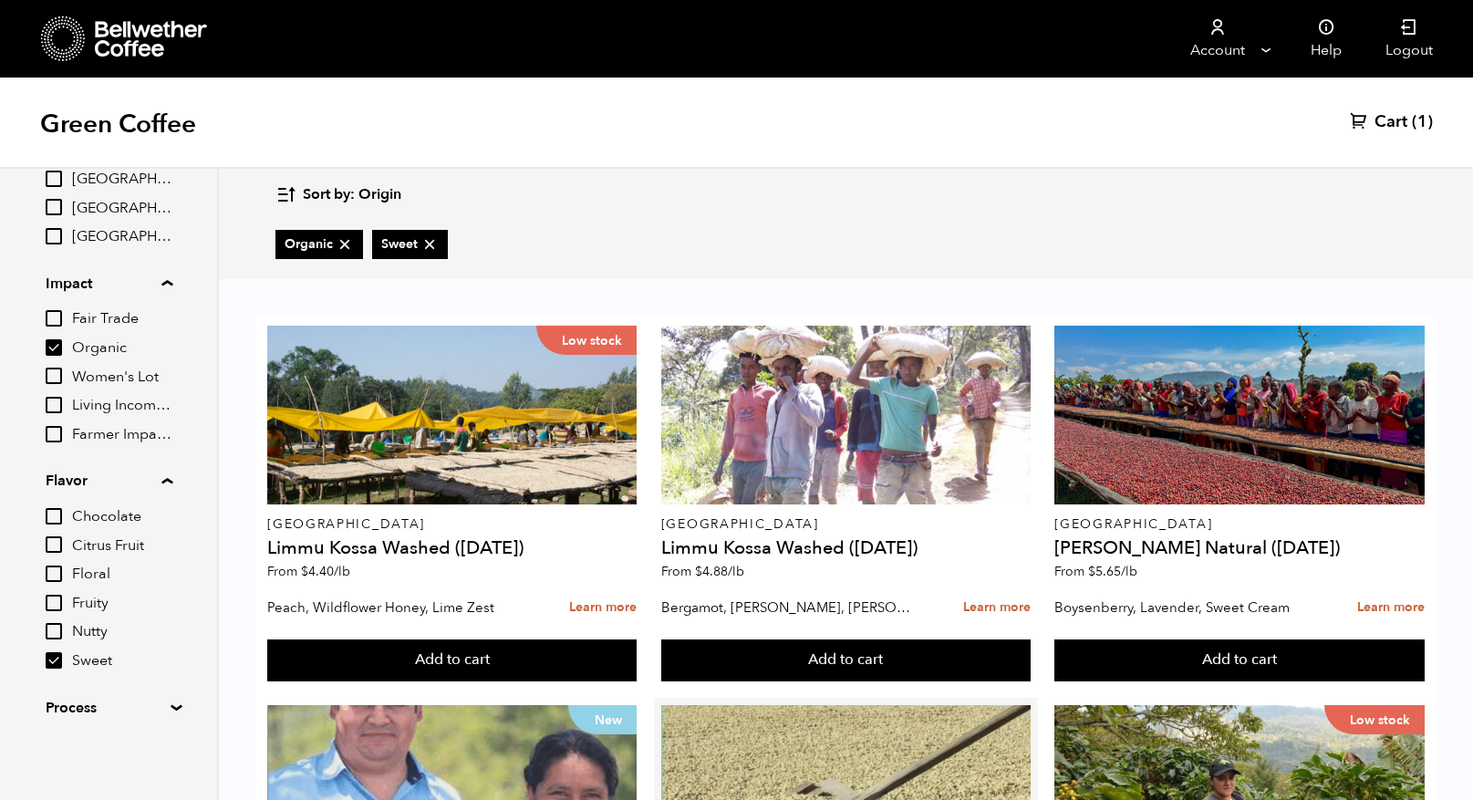
click at [637, 681] on button "Add to cart" at bounding box center [451, 660] width 369 height 42
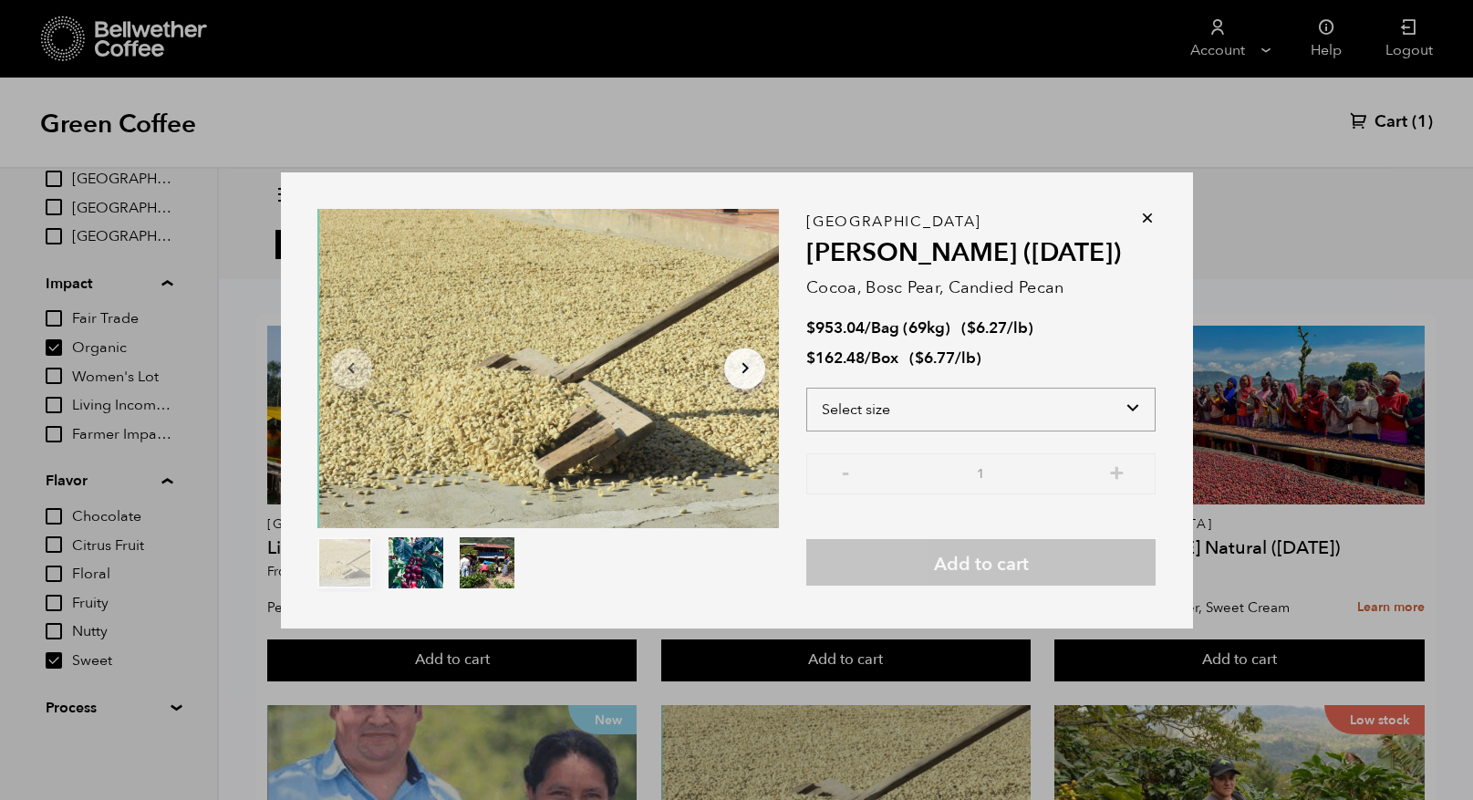
click at [1125, 404] on select "Select size Bag (69kg) (152 lbs) Box (24 lbs)" at bounding box center [980, 410] width 349 height 44
select select "box"
click at [806, 388] on select "Select size Bag (69kg) (152 lbs) Box (24 lbs)" at bounding box center [980, 410] width 349 height 44
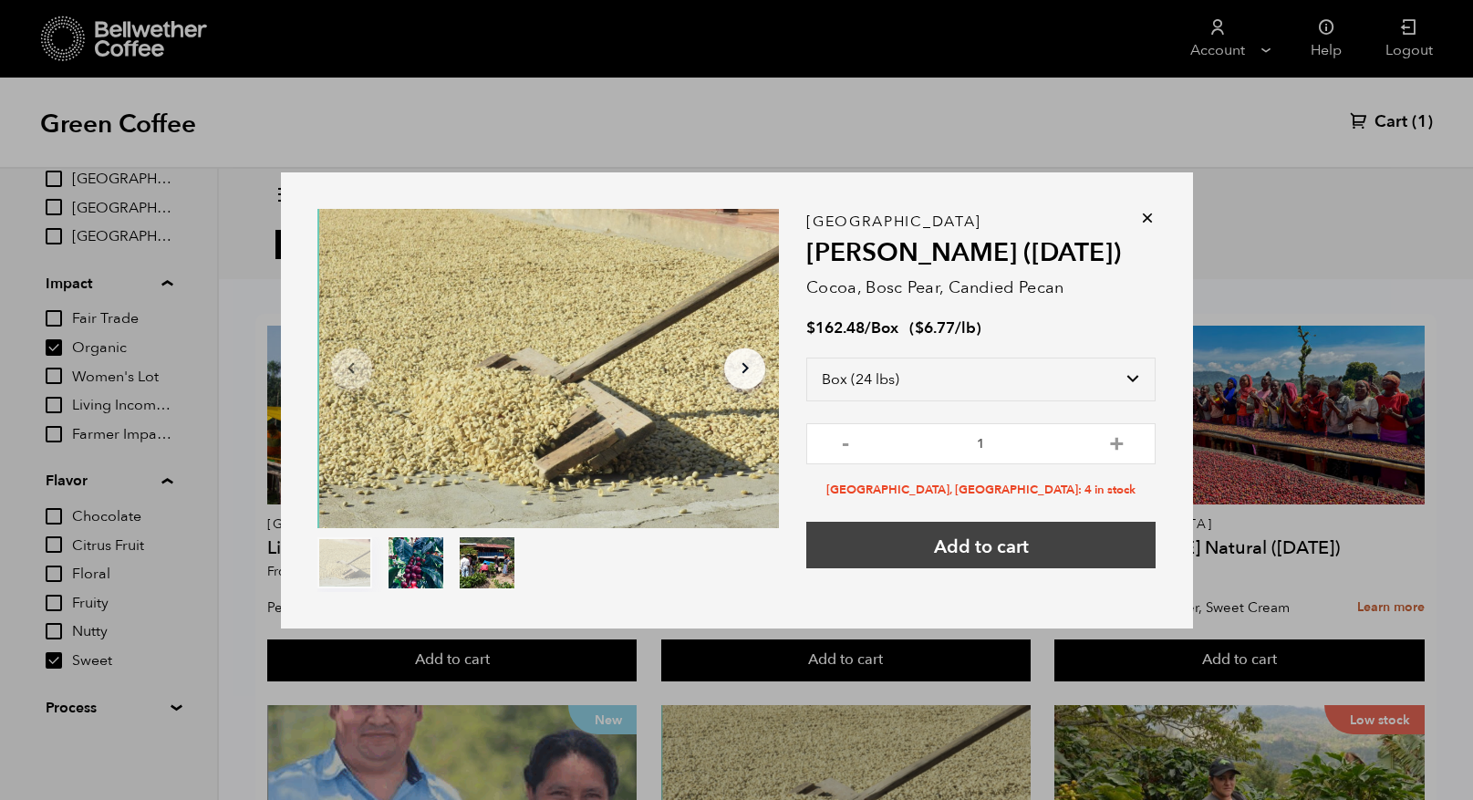
click at [987, 549] on button "Add to cart" at bounding box center [980, 545] width 349 height 47
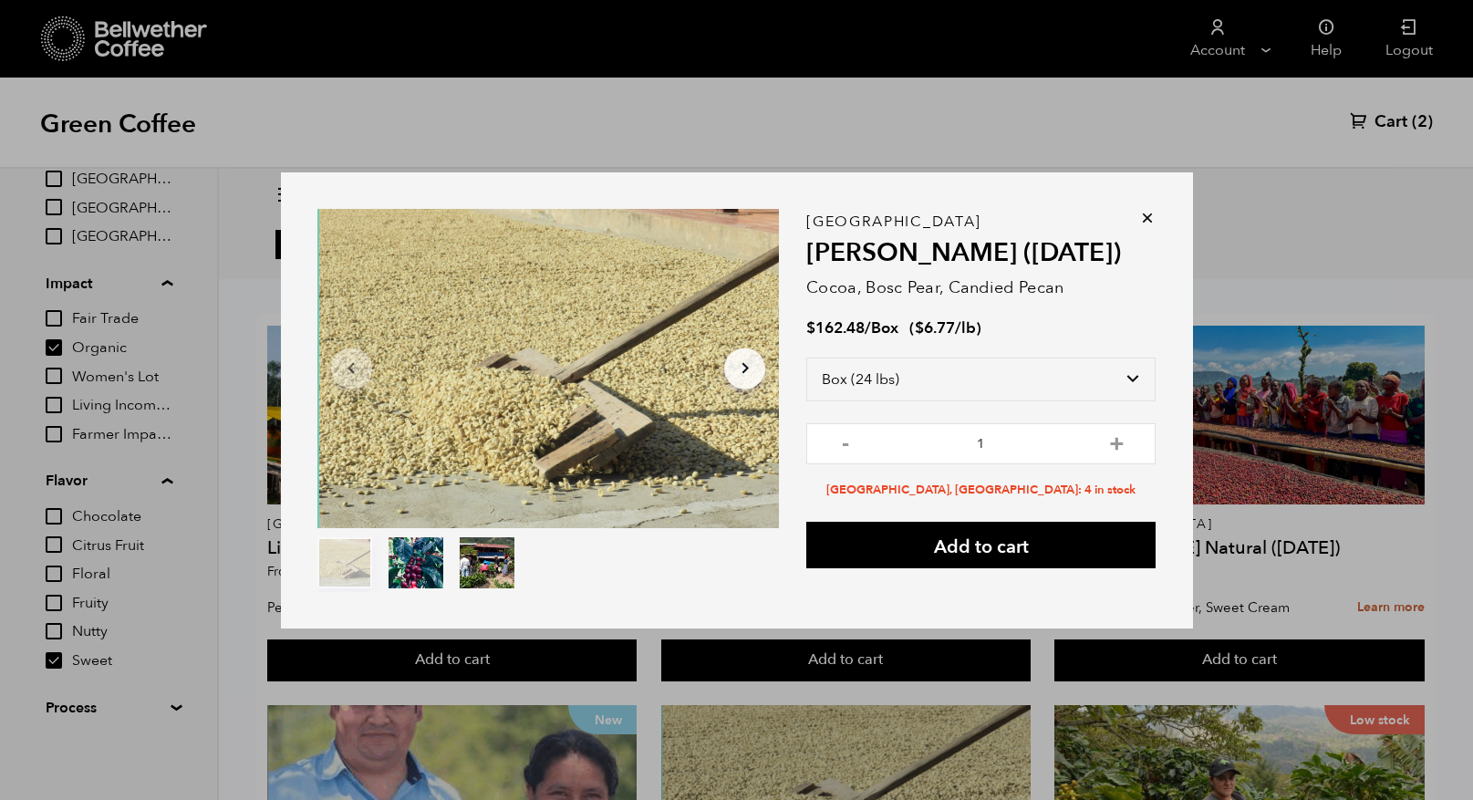
click at [1390, 123] on div "Item 1 of 3 Arrow Left Arrow Right item 0 item 1 item 2 Item 1 of 3 "Flor de Ma…" at bounding box center [736, 400] width 1473 height 800
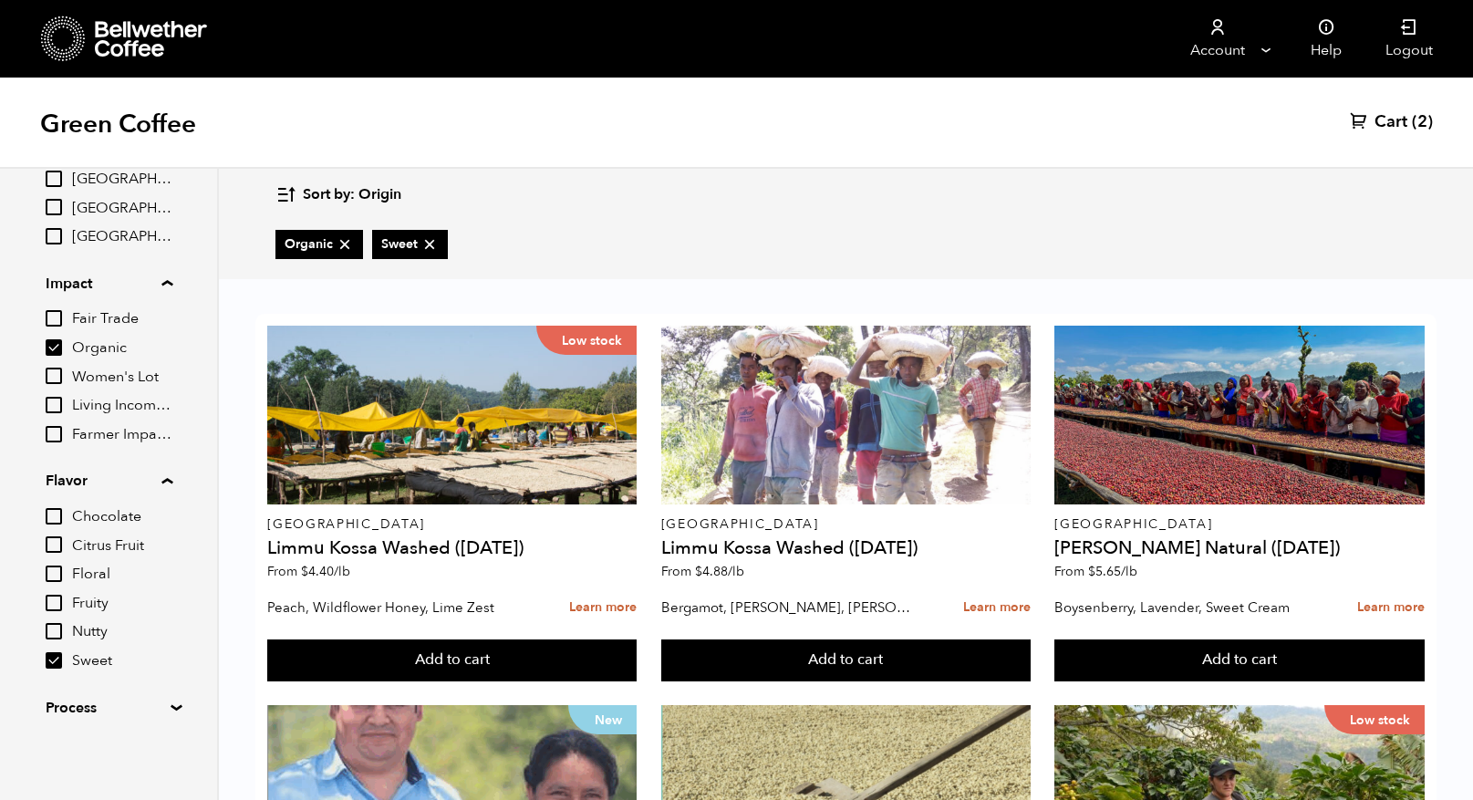
click at [1393, 122] on span "Cart" at bounding box center [1391, 122] width 33 height 22
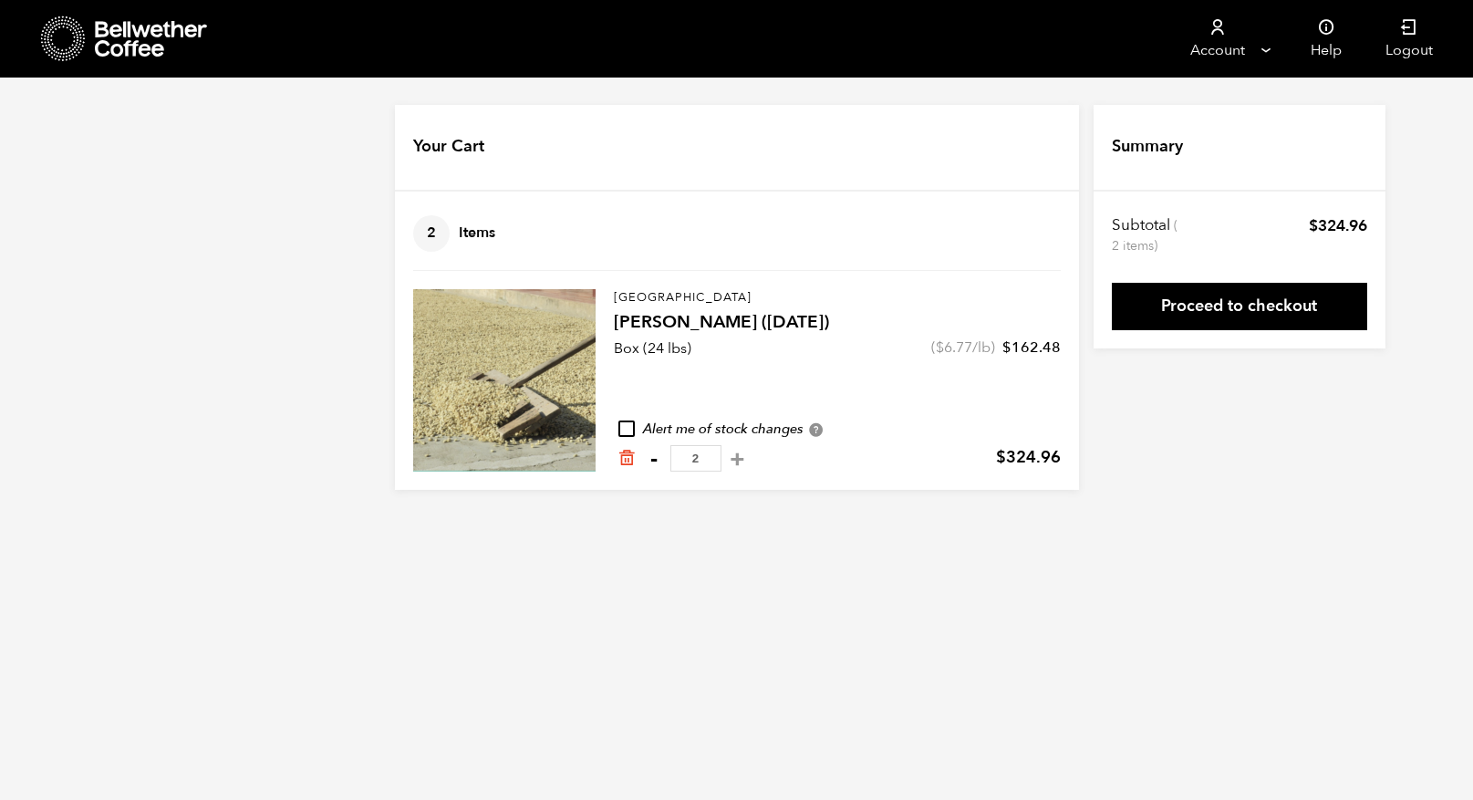
click at [648, 457] on button "-" at bounding box center [654, 459] width 23 height 18
type input "1"
click at [1232, 305] on link "Proceed to checkout" at bounding box center [1239, 306] width 255 height 47
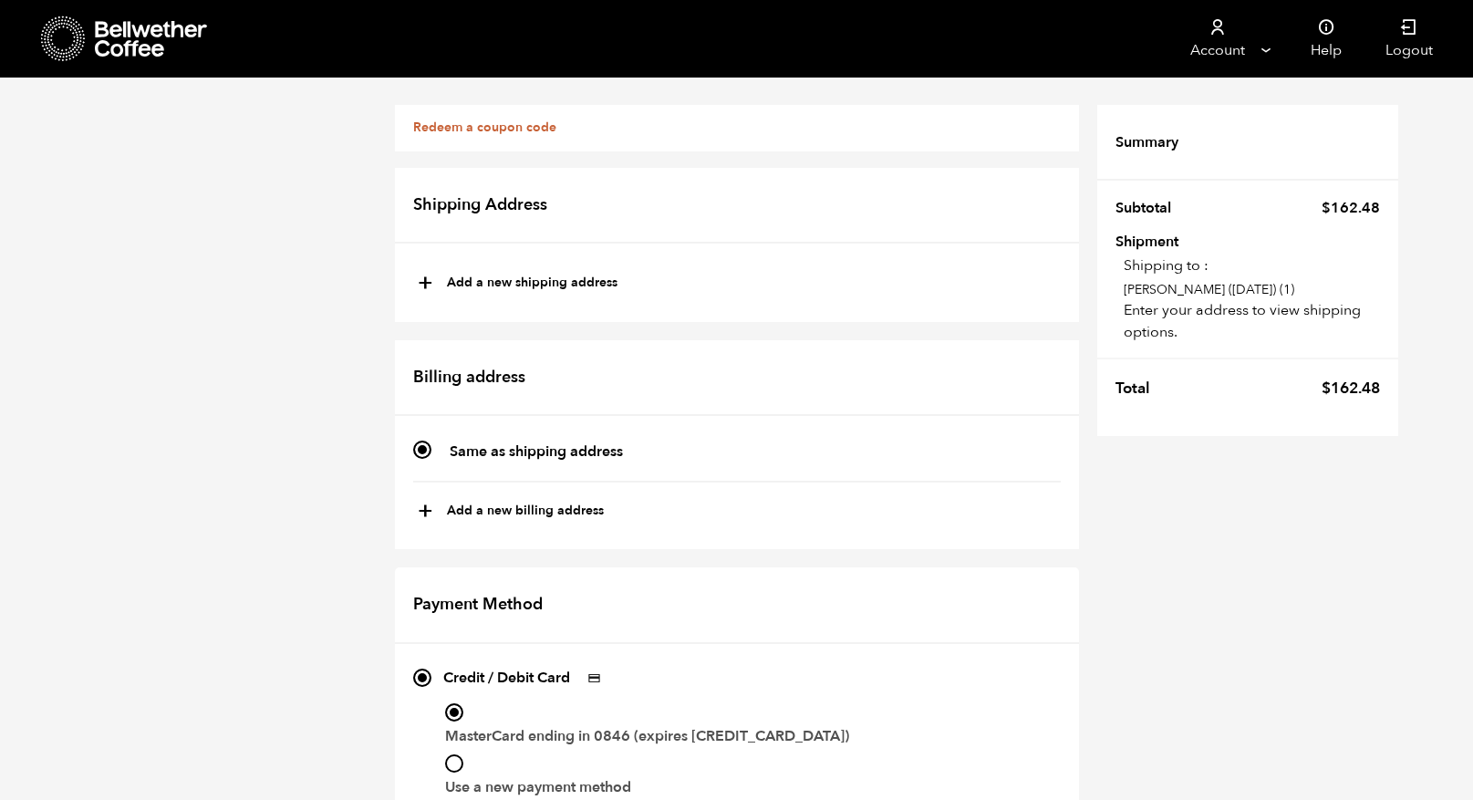
scroll to position [122, 0]
click at [452, 754] on input "Use a new payment method" at bounding box center [454, 763] width 18 height 18
radio input "true"
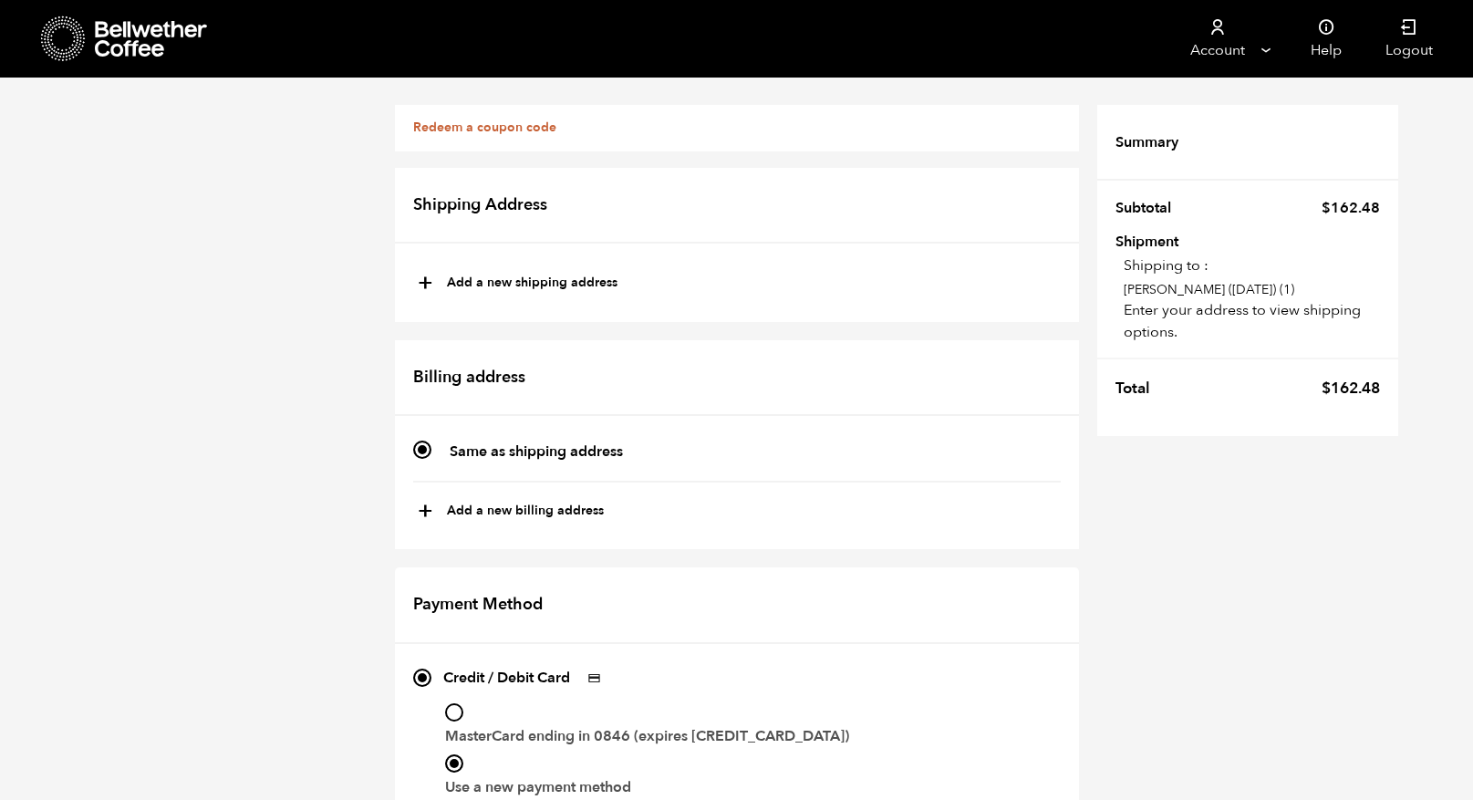
checkbox input "true"
click at [462, 281] on button "+ Add a new shipping address" at bounding box center [518, 283] width 200 height 31
type input "New address"
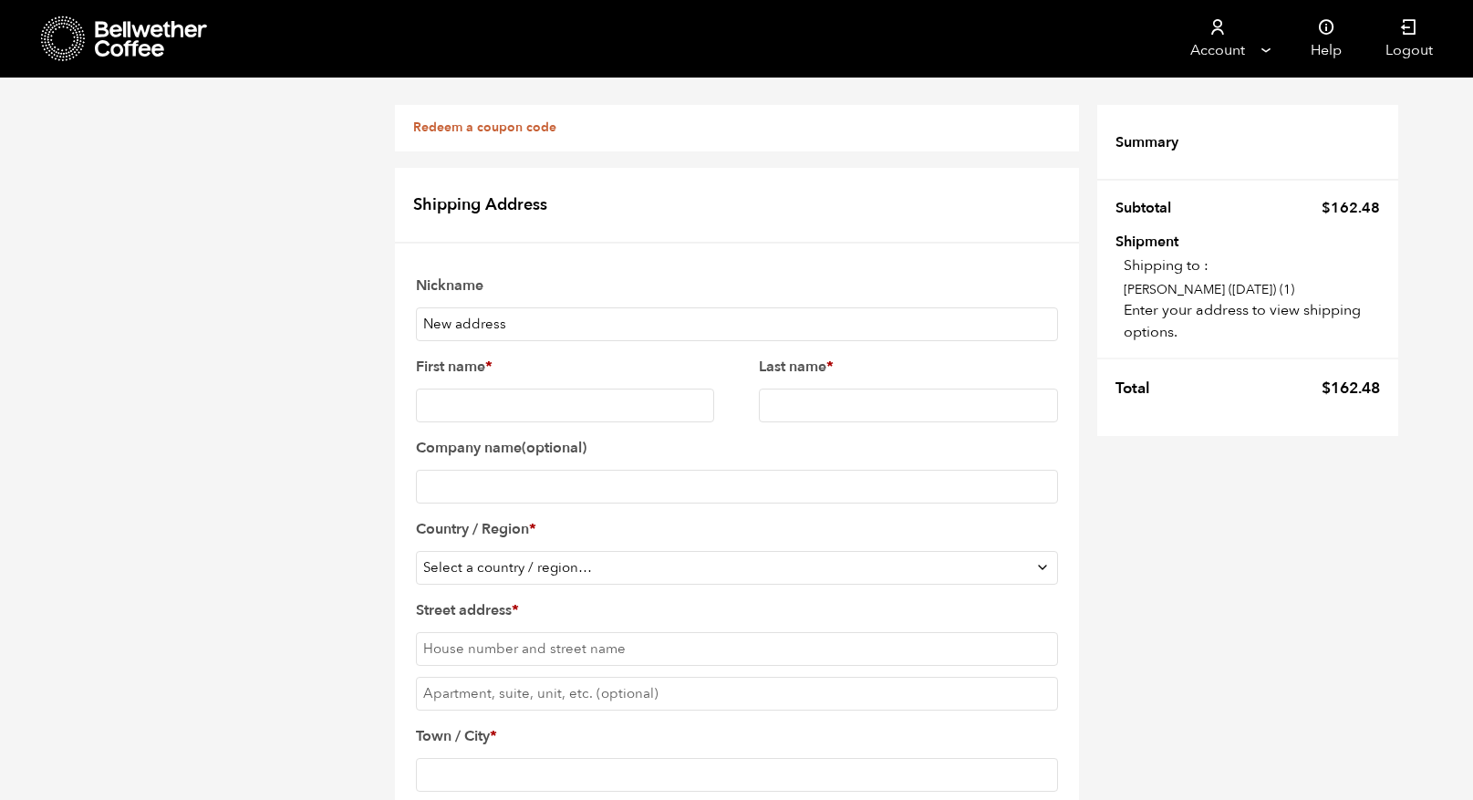
click at [459, 330] on input "New address" at bounding box center [737, 324] width 642 height 34
drag, startPoint x: 522, startPoint y: 323, endPoint x: 403, endPoint y: 320, distance: 118.6
click at [403, 320] on div "Shipping Address -1 New address Edit + Add a new shipping address Are you sure …" at bounding box center [737, 684] width 684 height 1033
type input "Home HQ"
type input "[PERSON_NAME]"
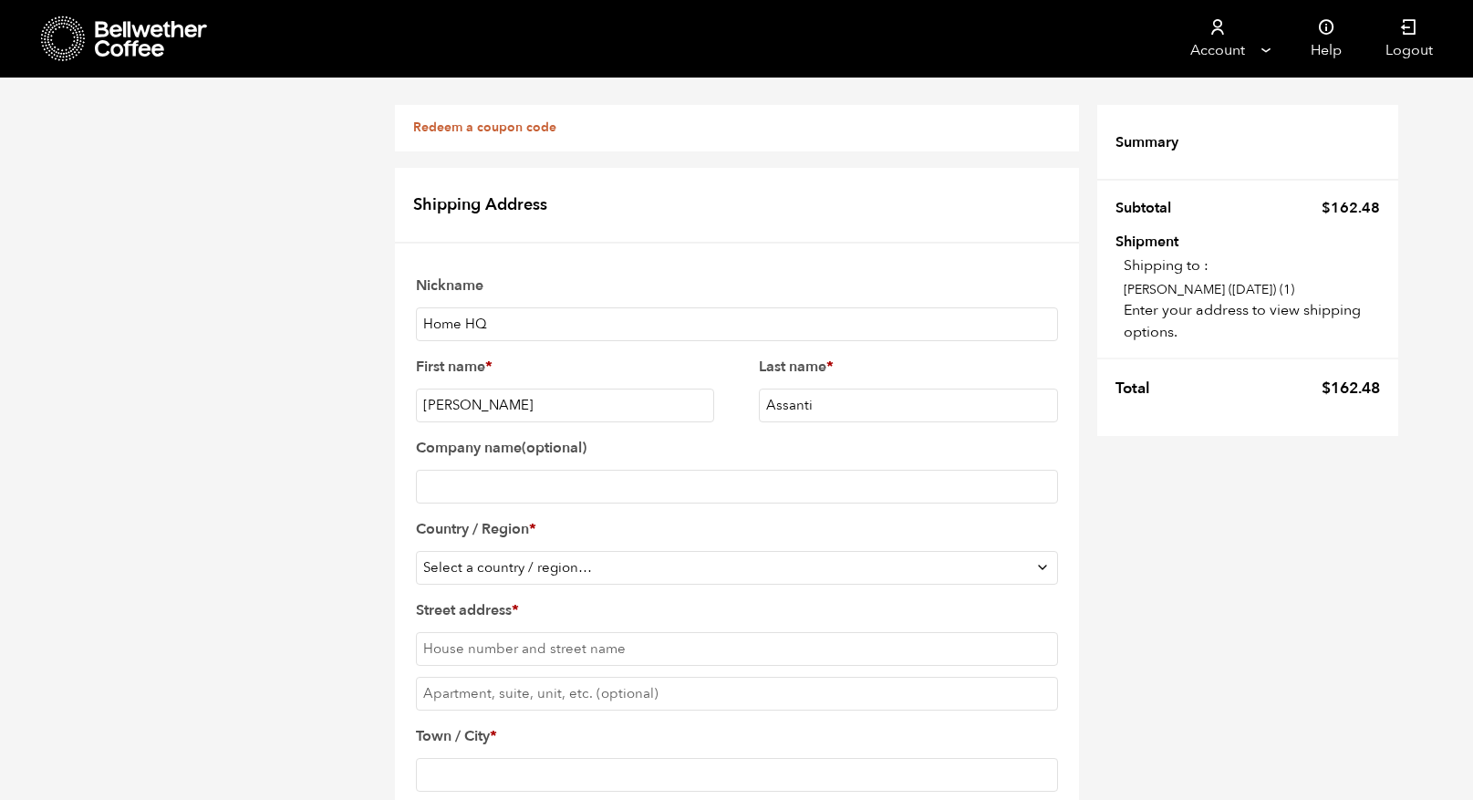
type input "Assanti"
type input "Custom Coffee Crafters"
click at [479, 559] on select "Select a country / region… [GEOGRAPHIC_DATA] [GEOGRAPHIC_DATA] [GEOGRAPHIC_DATA…" at bounding box center [737, 568] width 642 height 34
select select "US"
click at [416, 552] on select "Select a country / region… [GEOGRAPHIC_DATA] [GEOGRAPHIC_DATA] [GEOGRAPHIC_DATA…" at bounding box center [737, 568] width 642 height 34
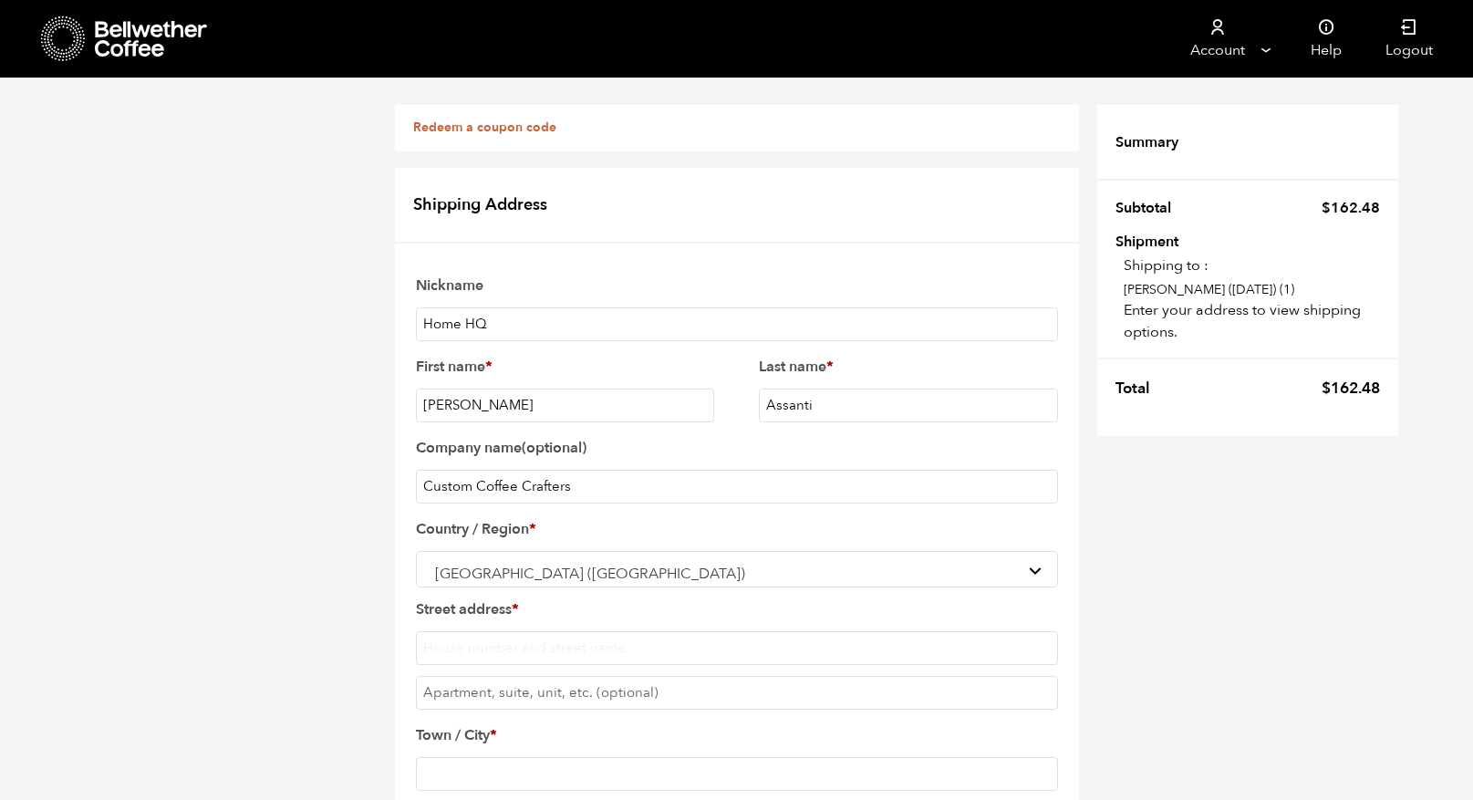
click at [538, 649] on input "Street address *" at bounding box center [737, 648] width 642 height 34
type input "[STREET_ADDRESS]"
type input "Suite 100"
type input "Aliso Viejo"
select select "CA"
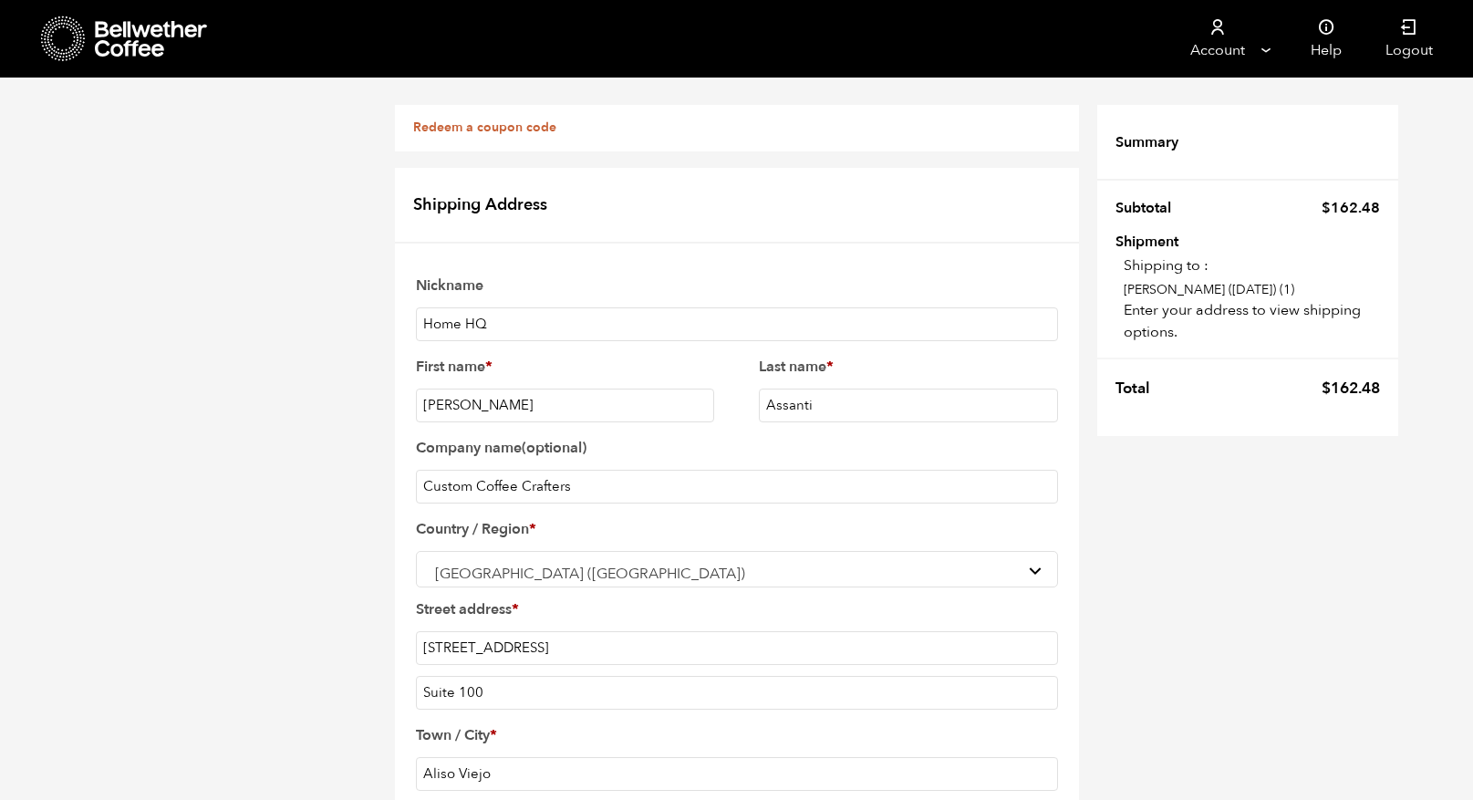
type input "92656"
type input "9495000101"
drag, startPoint x: 513, startPoint y: 236, endPoint x: 391, endPoint y: 227, distance: 121.7
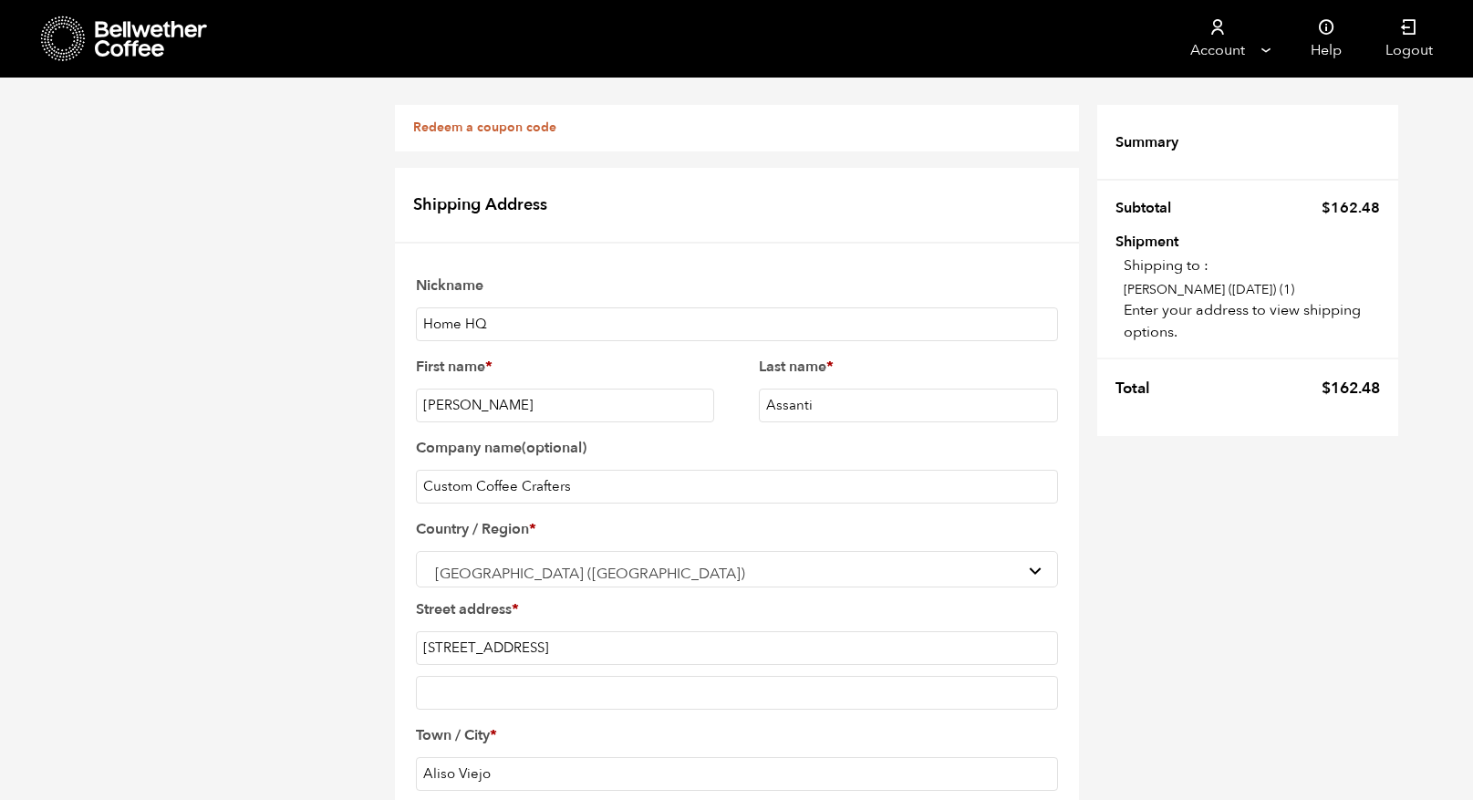
type input "[EMAIL_ADDRESS][DOMAIN_NAME]"
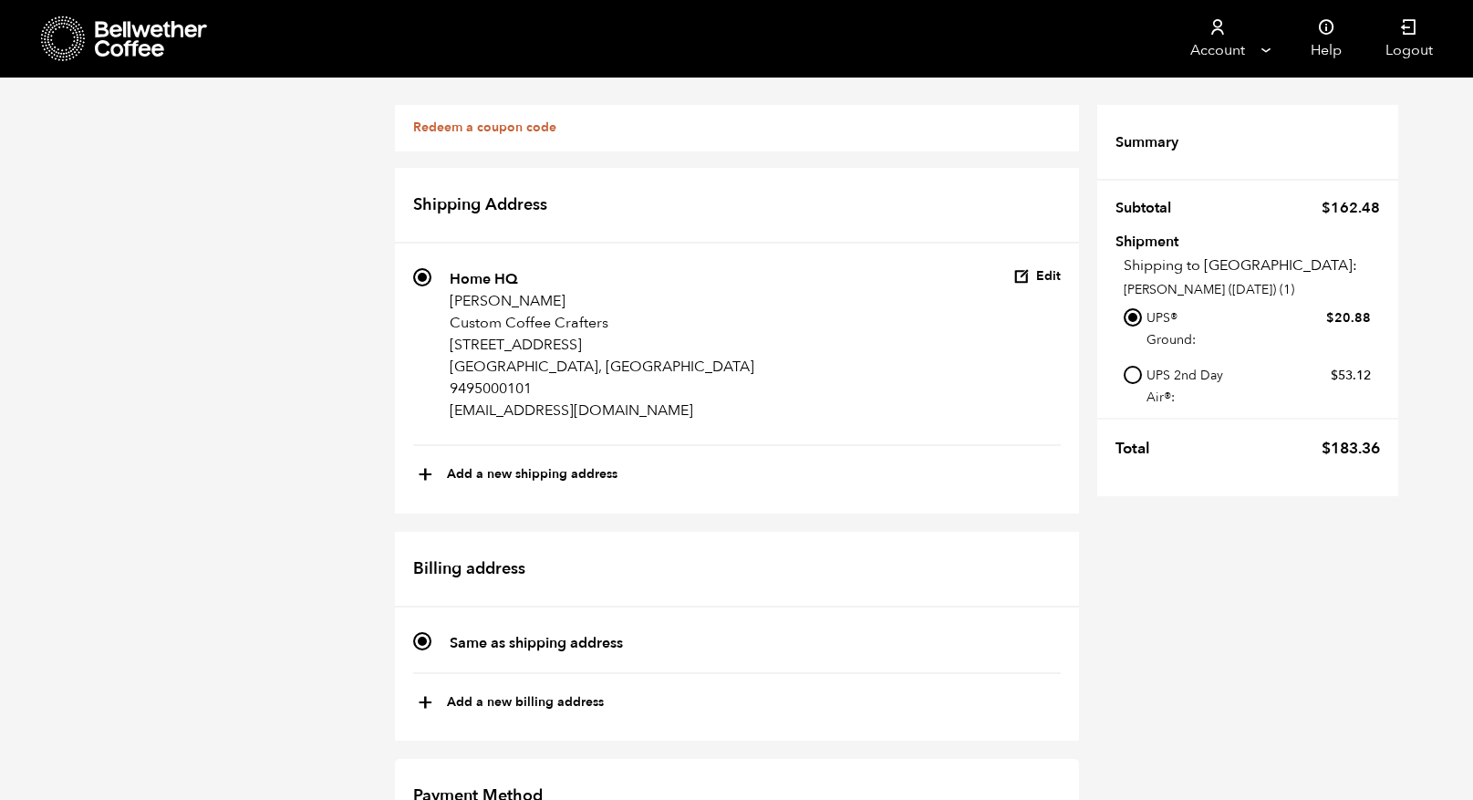
scroll to position [849, 0]
